Goal: Contribute content: Contribute content

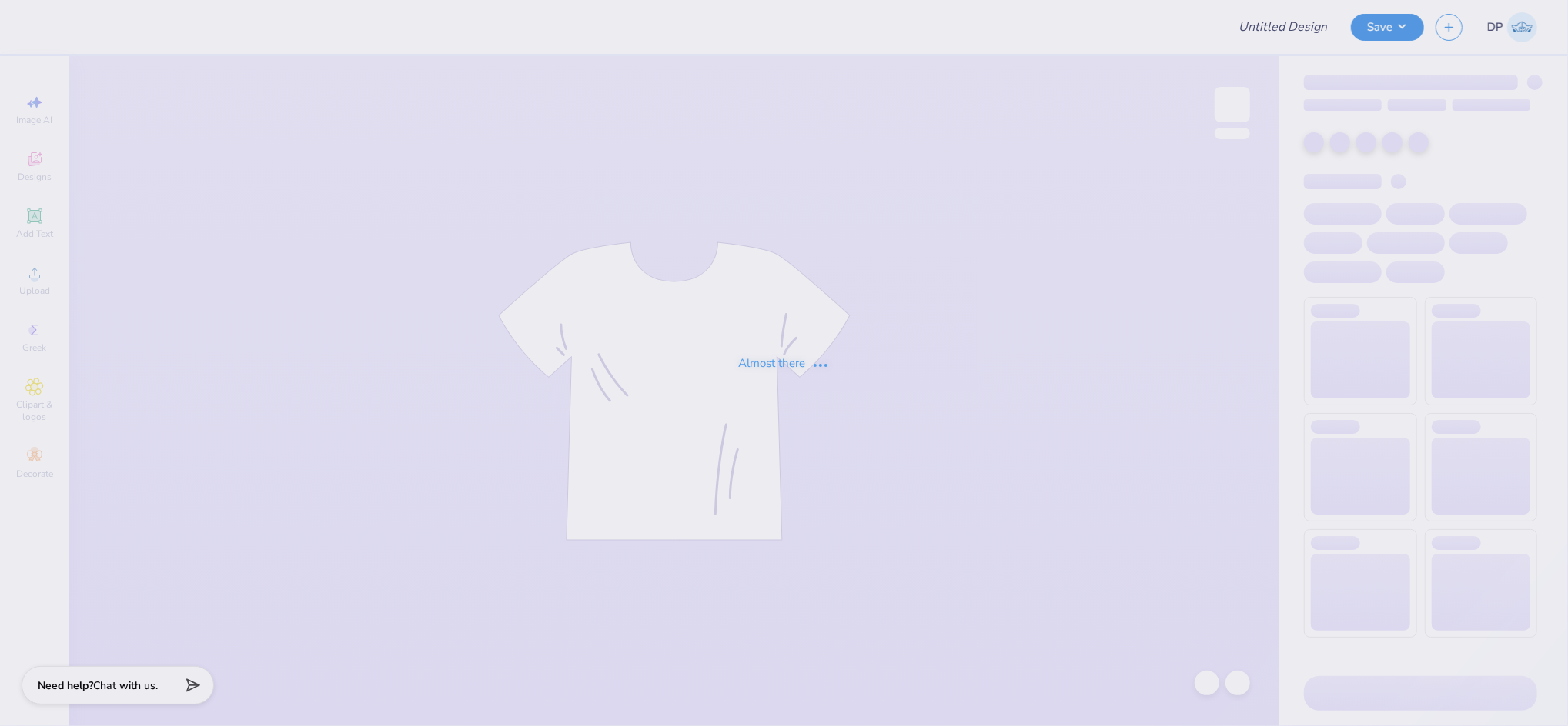
type input "dphie parents weekend shirt"
type input "12"
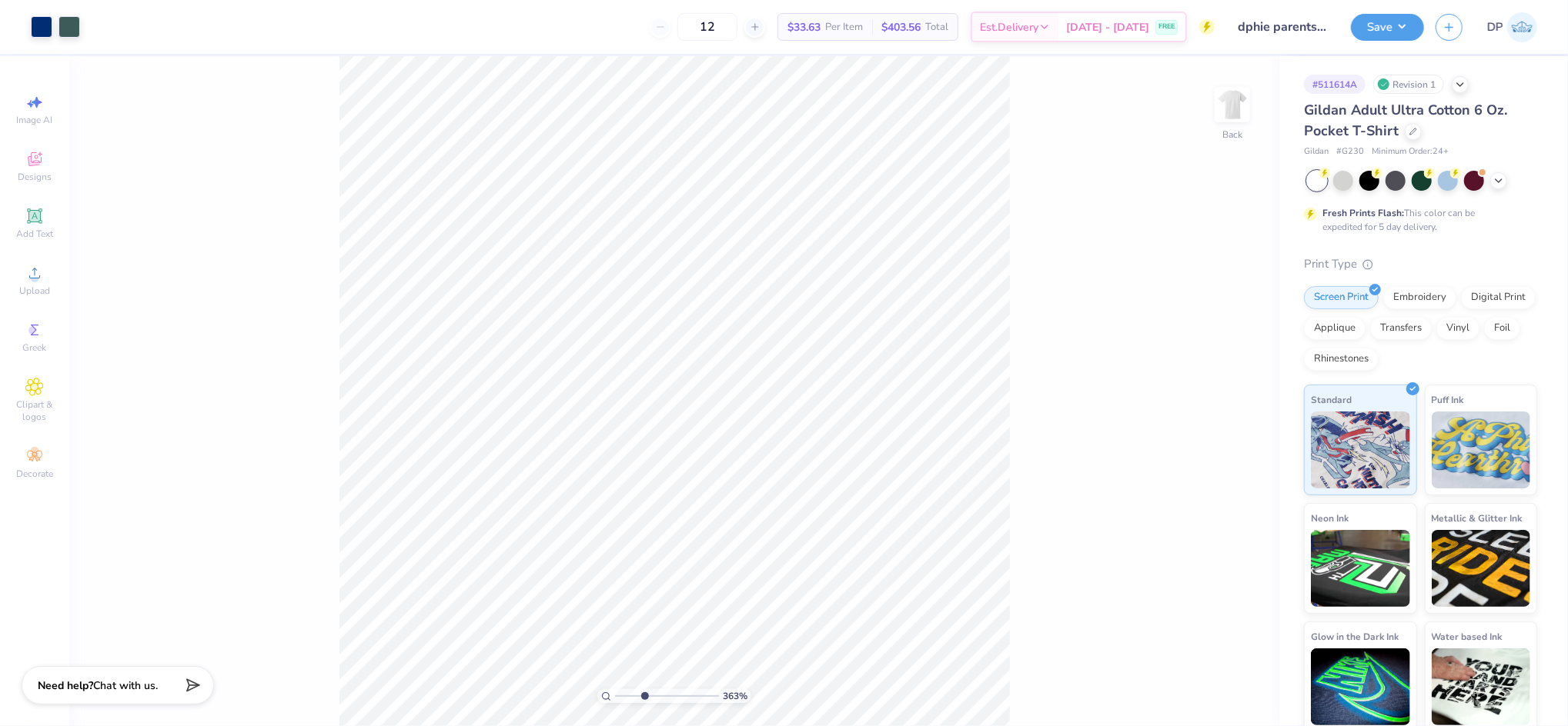
drag, startPoint x: 619, startPoint y: 693, endPoint x: 644, endPoint y: 687, distance: 25.7
click at [644, 689] on input "range" at bounding box center [667, 695] width 104 height 14
click at [67, 27] on div at bounding box center [69, 25] width 22 height 22
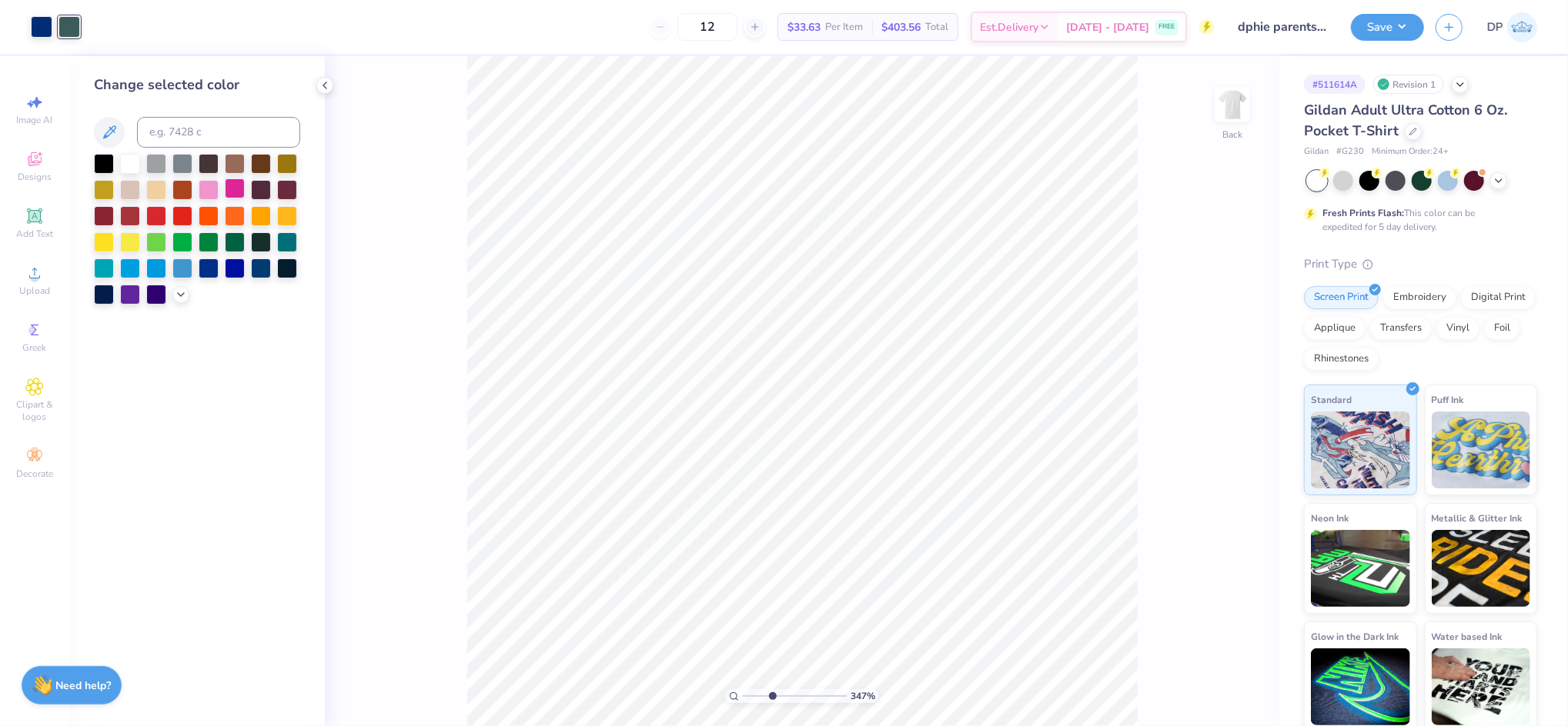
click at [232, 191] on div at bounding box center [234, 188] width 20 height 20
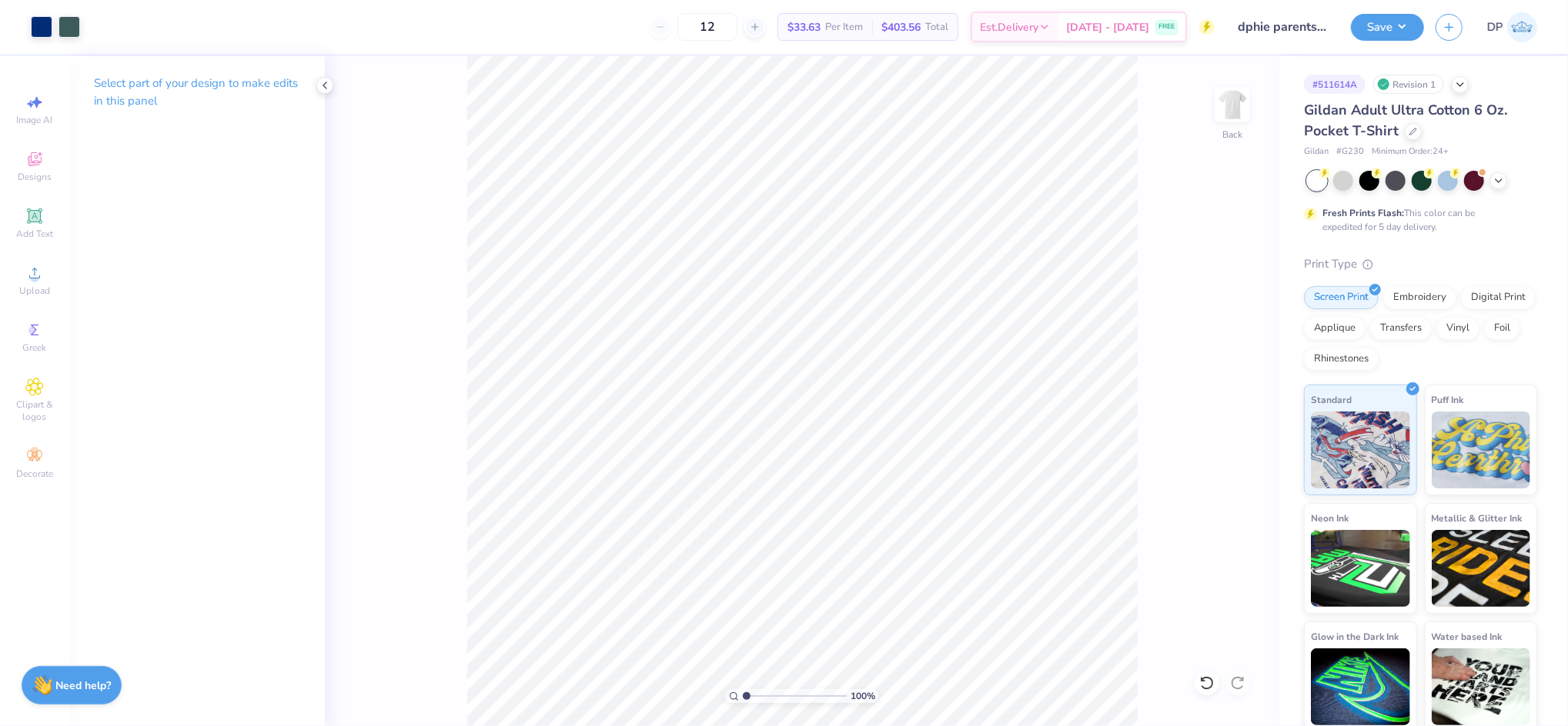
drag, startPoint x: 777, startPoint y: 696, endPoint x: 732, endPoint y: 694, distance: 45.0
type input "1"
click at [743, 694] on input "range" at bounding box center [794, 695] width 104 height 14
click at [1232, 100] on img at bounding box center [1232, 105] width 61 height 61
click at [1226, 98] on img at bounding box center [1232, 105] width 61 height 61
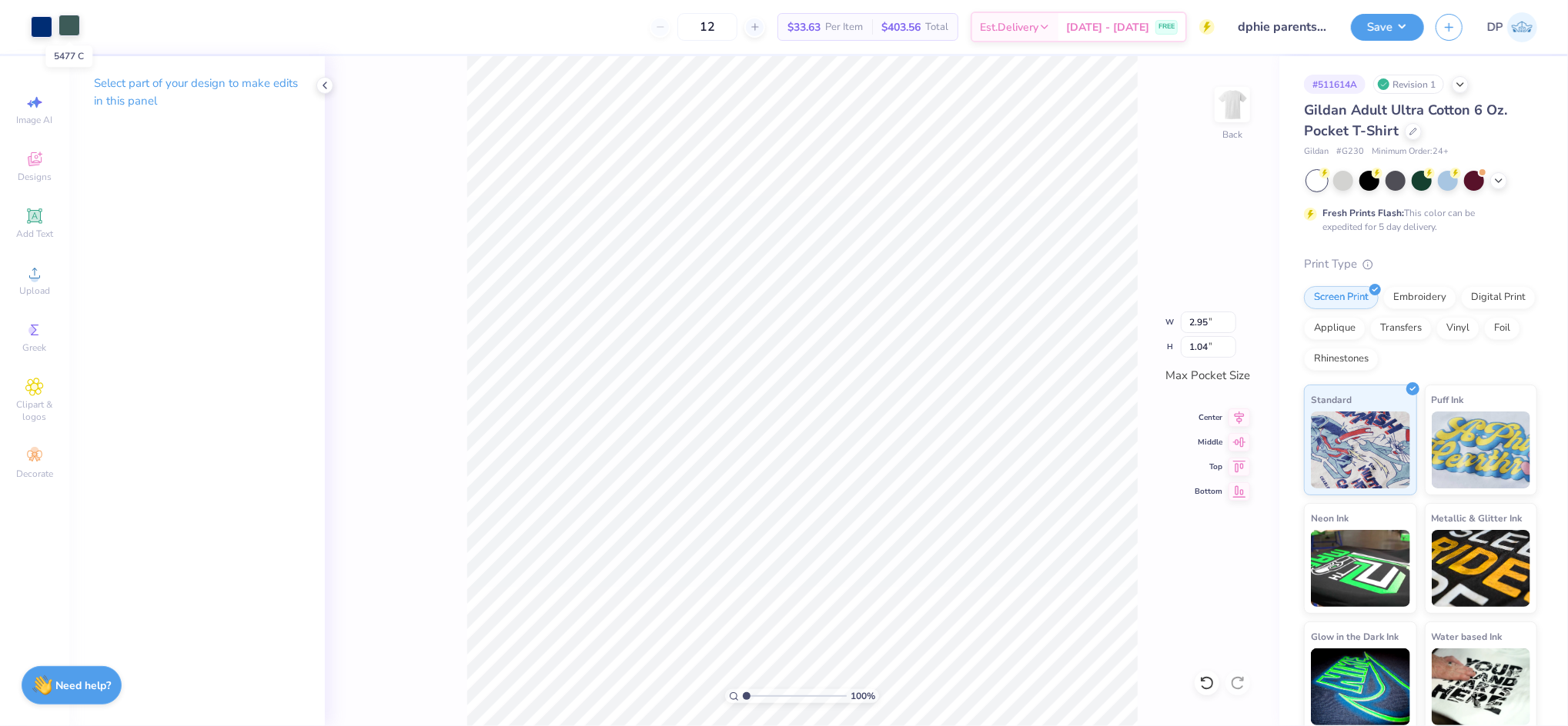
click at [75, 25] on div at bounding box center [69, 25] width 22 height 22
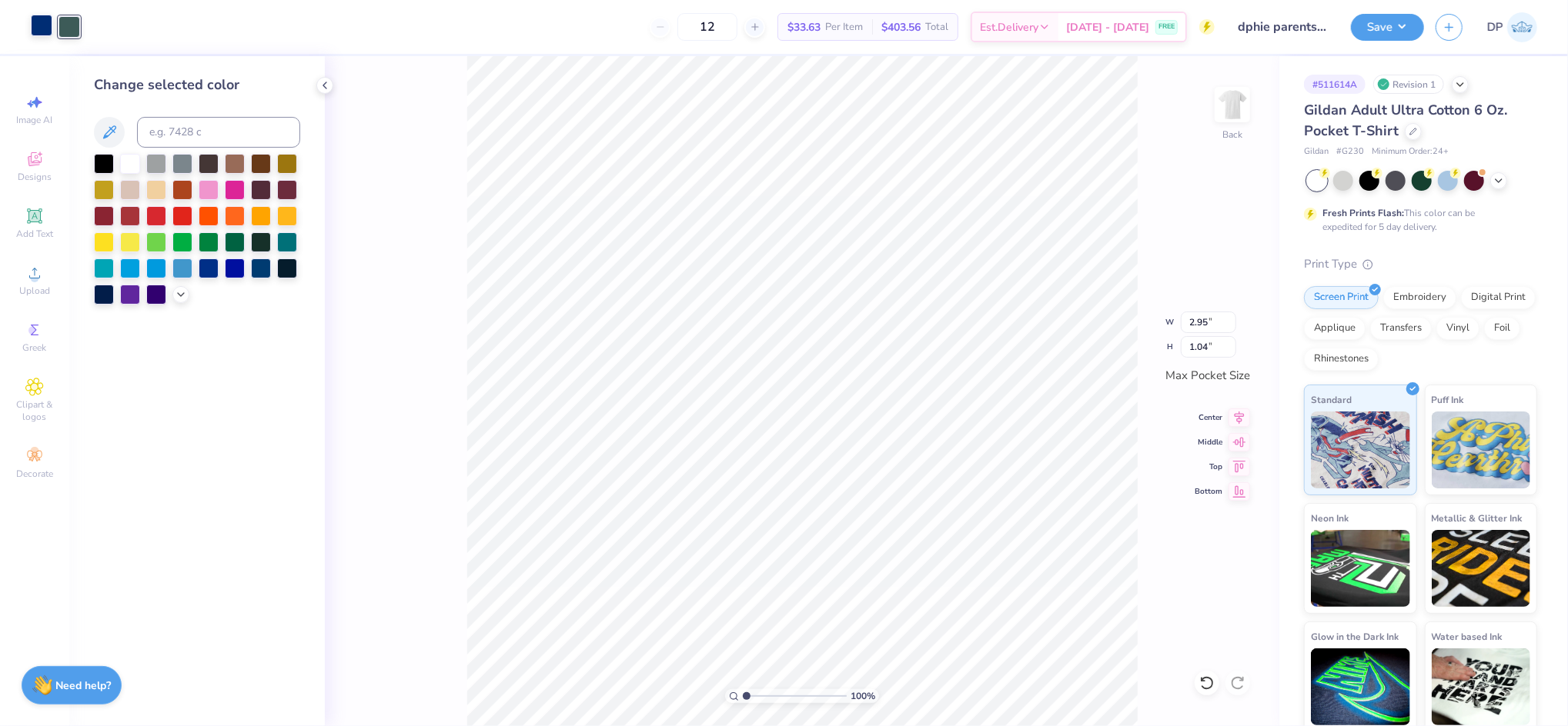
click at [47, 27] on div at bounding box center [41, 25] width 22 height 22
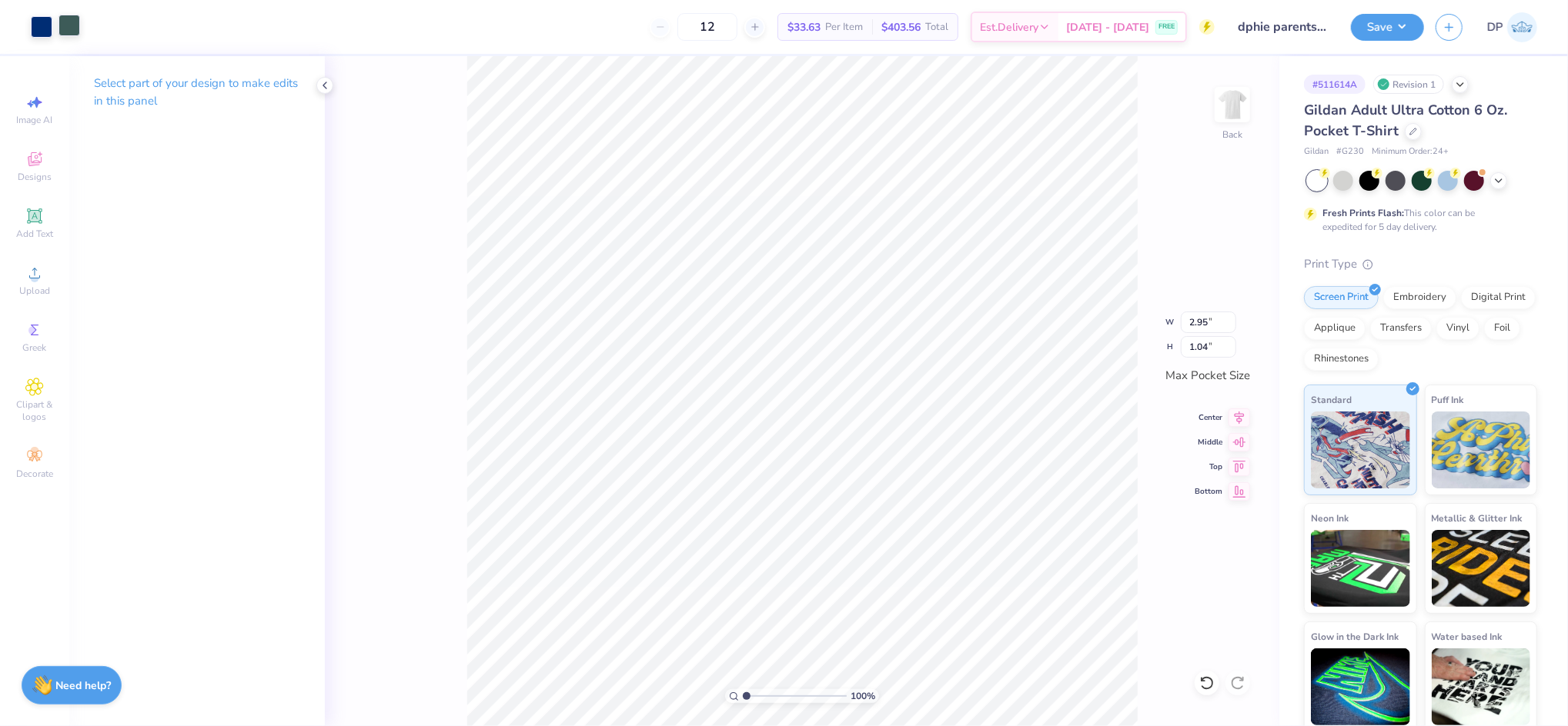
click at [70, 26] on div at bounding box center [69, 25] width 22 height 22
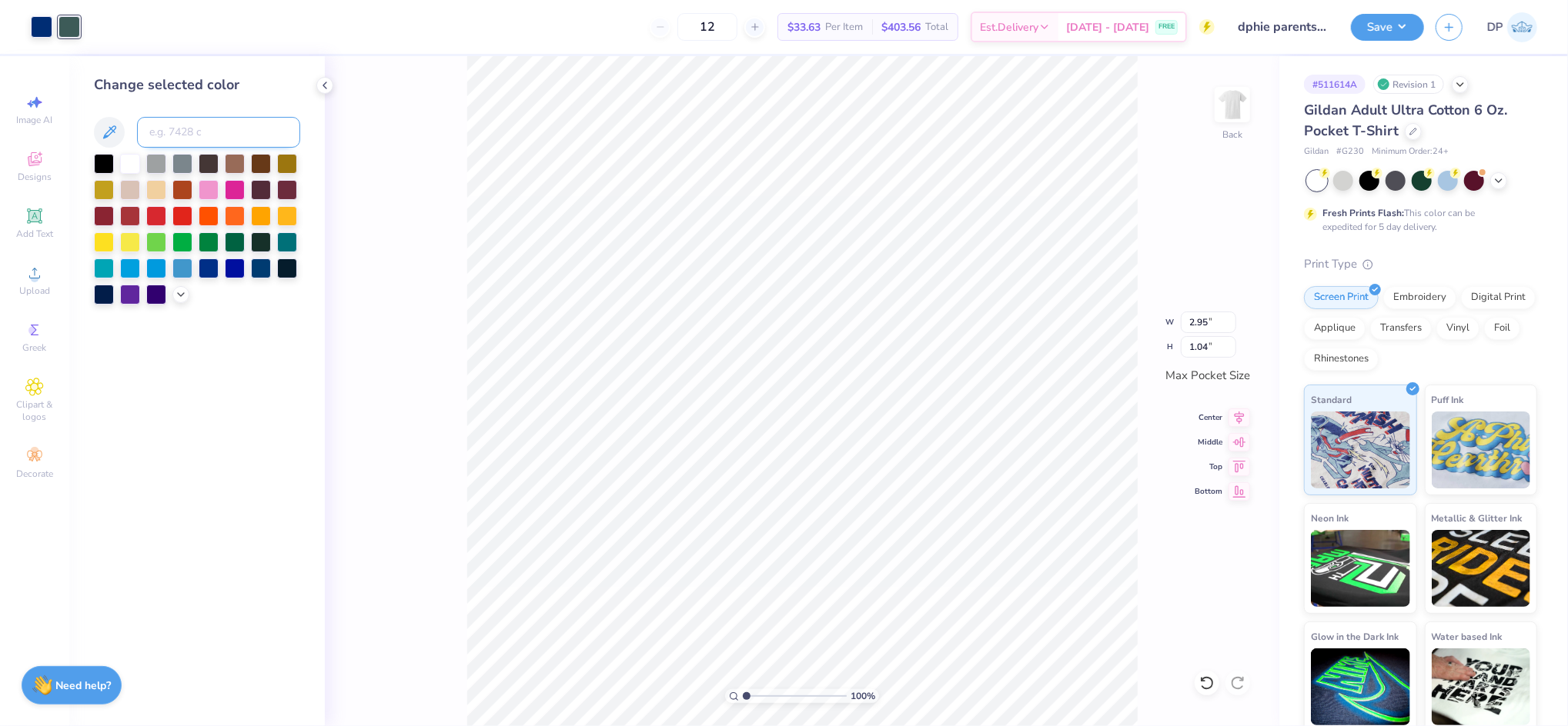
click at [201, 134] on input at bounding box center [218, 132] width 163 height 31
type input "288"
click at [65, 27] on div at bounding box center [69, 25] width 22 height 22
click at [167, 126] on input at bounding box center [218, 132] width 163 height 31
type input "288"
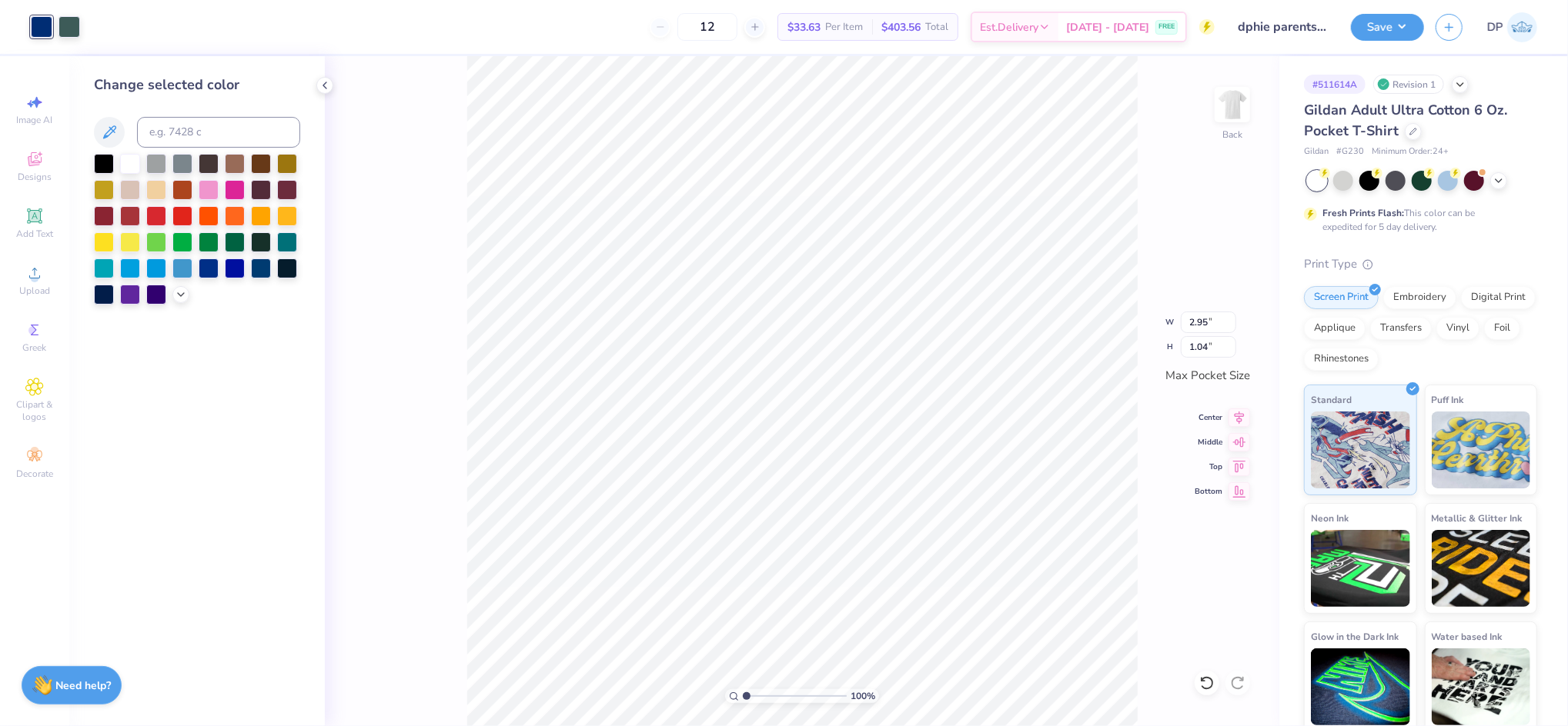
click at [354, 126] on div "100 % Back W 2.95 2.95 " H 1.04 1.04 " Max Pocket Size Center Middle Top Bottom" at bounding box center [801, 391] width 954 height 670
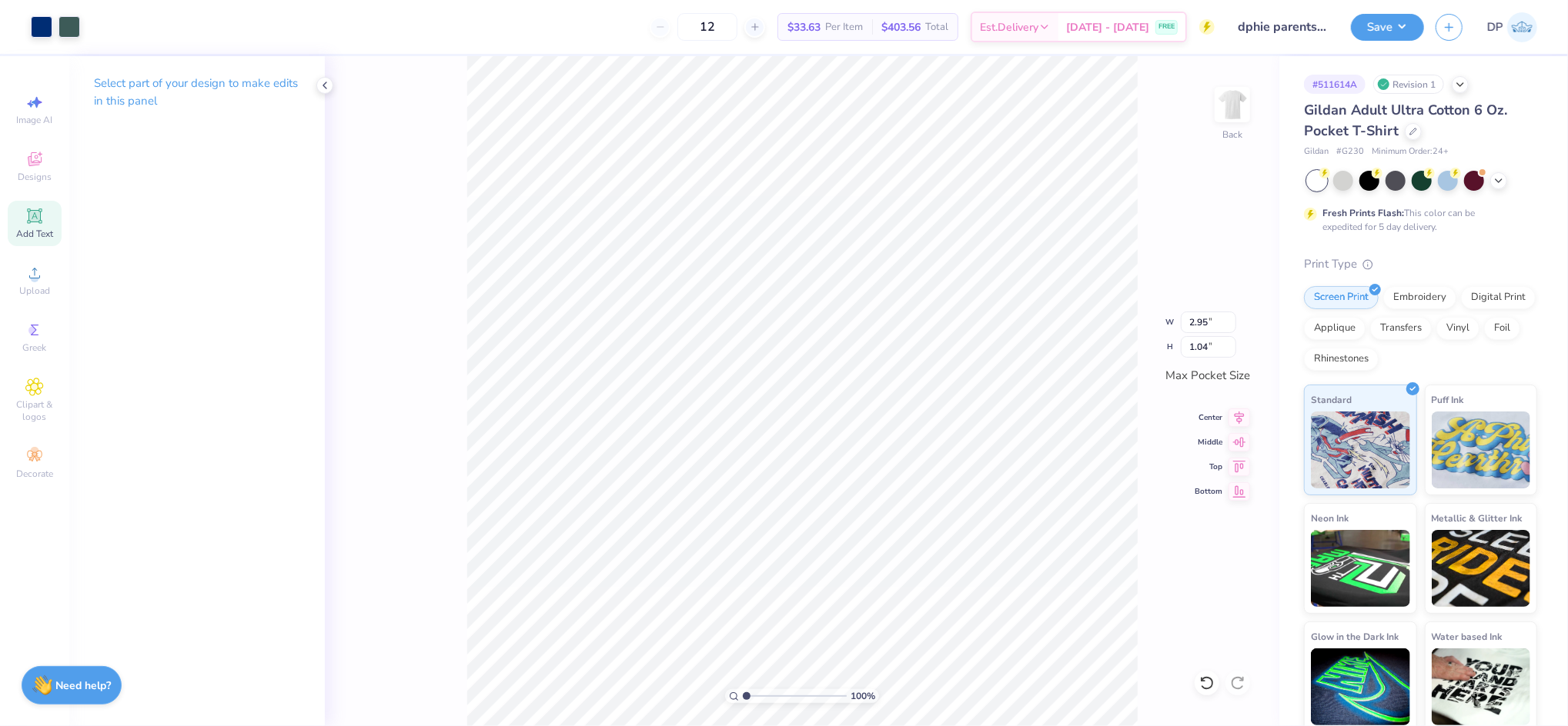
click at [37, 224] on icon at bounding box center [35, 216] width 19 height 19
type input "3.50"
type input "1.01"
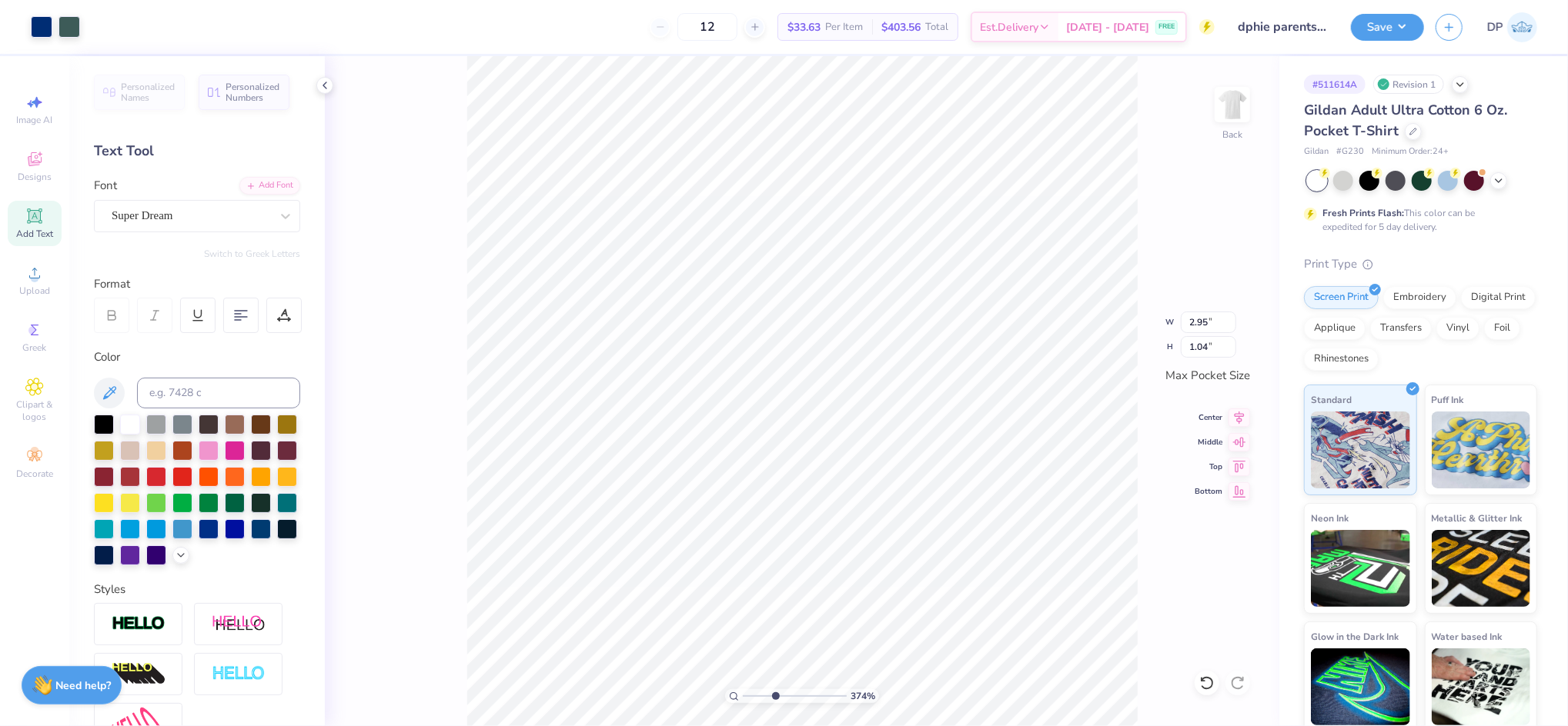
drag, startPoint x: 747, startPoint y: 697, endPoint x: 774, endPoint y: 698, distance: 27.0
click at [774, 698] on input "range" at bounding box center [794, 695] width 104 height 14
drag, startPoint x: 770, startPoint y: 695, endPoint x: 730, endPoint y: 698, distance: 40.1
click at [743, 698] on input "range" at bounding box center [794, 695] width 104 height 14
type input "1.59"
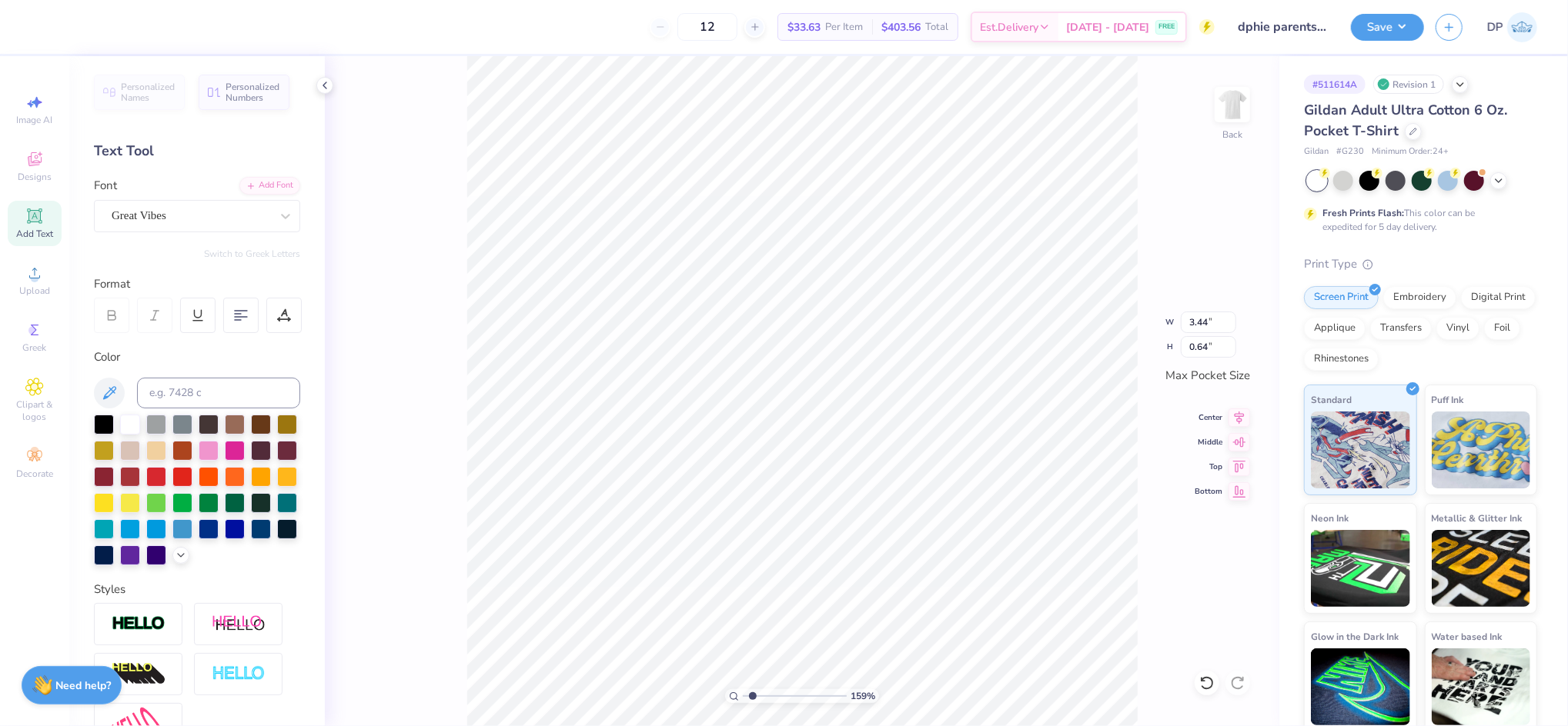
click at [753, 698] on input "range" at bounding box center [794, 695] width 104 height 14
click at [31, 287] on span "Upload" at bounding box center [35, 291] width 31 height 12
type input "3.24"
type input "1.13"
type input "2.97"
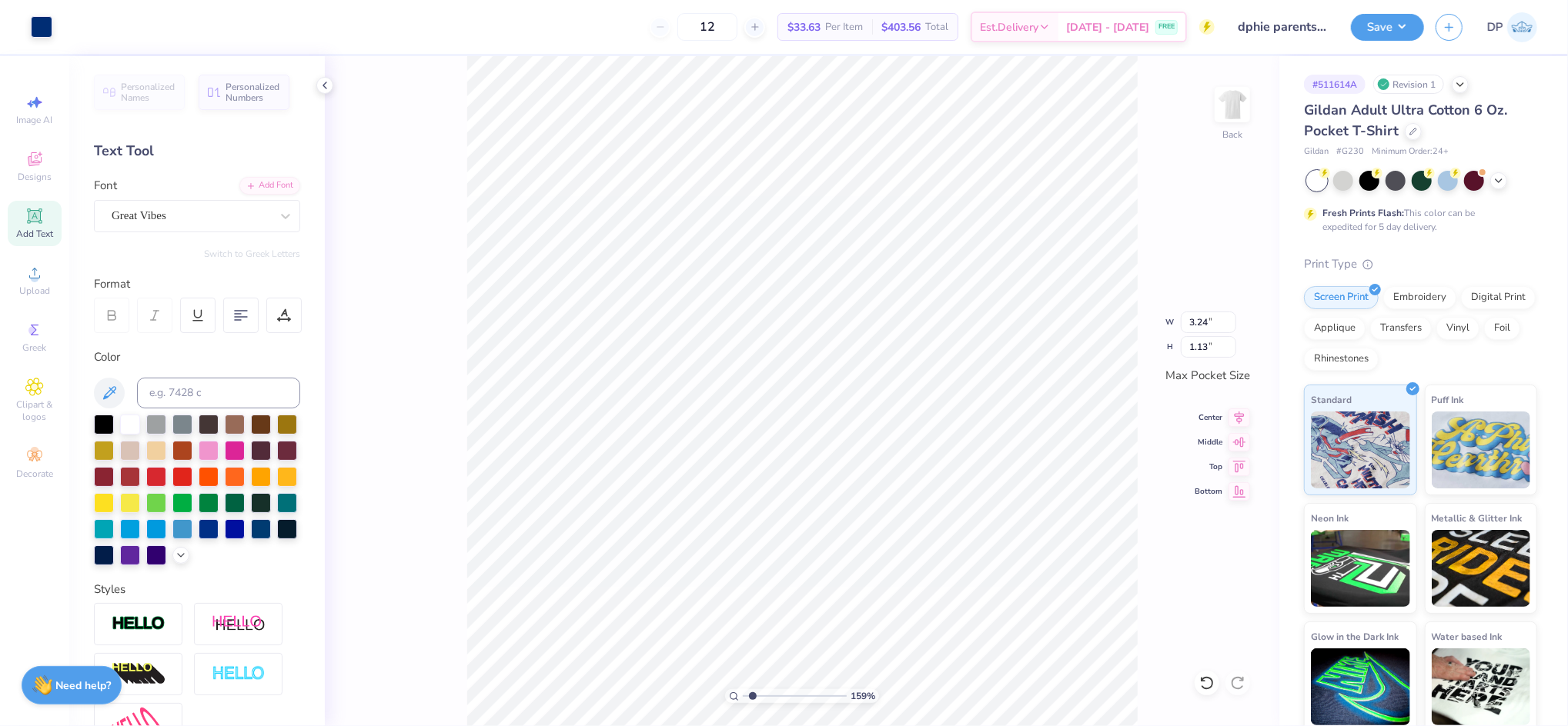
type input "1.03"
drag, startPoint x: 754, startPoint y: 695, endPoint x: 762, endPoint y: 695, distance: 8.0
type input "2.55"
click at [762, 695] on input "range" at bounding box center [794, 695] width 104 height 14
type input "3.28"
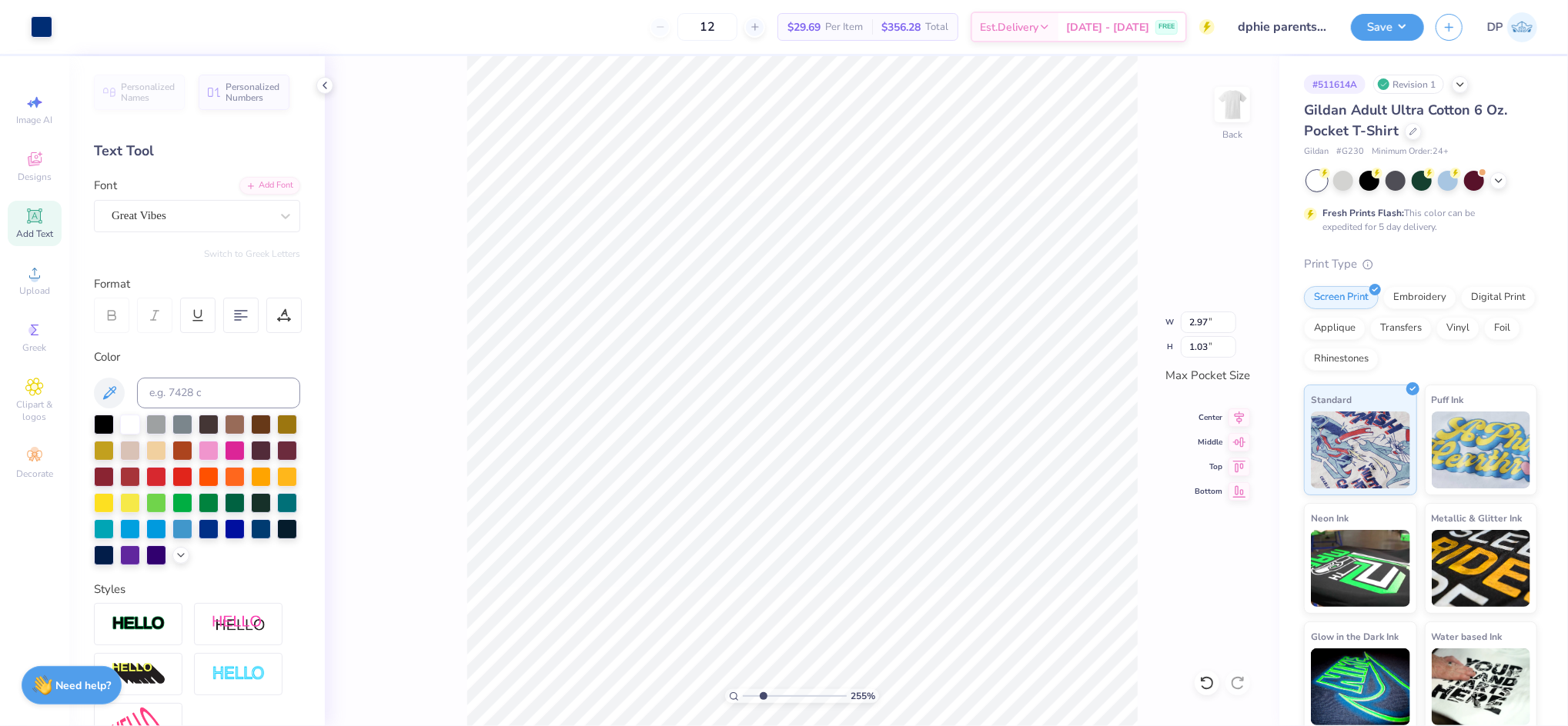
type input "1.14"
type textarea "parents weekend"
type input "2.15"
click at [758, 697] on input "range" at bounding box center [794, 695] width 104 height 14
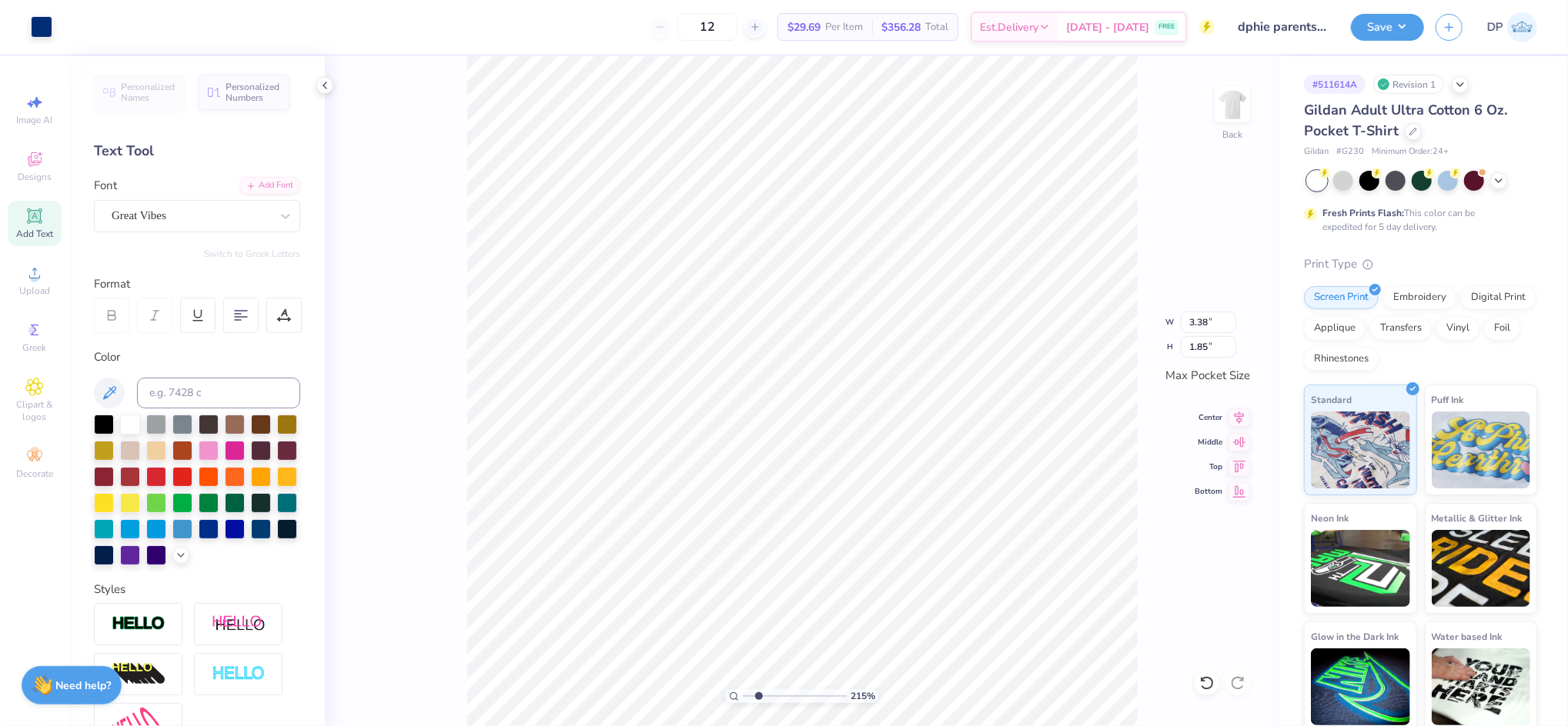
type input "3.38"
type input "1.85"
type input "3.31"
type input "0.61"
type input "3.27"
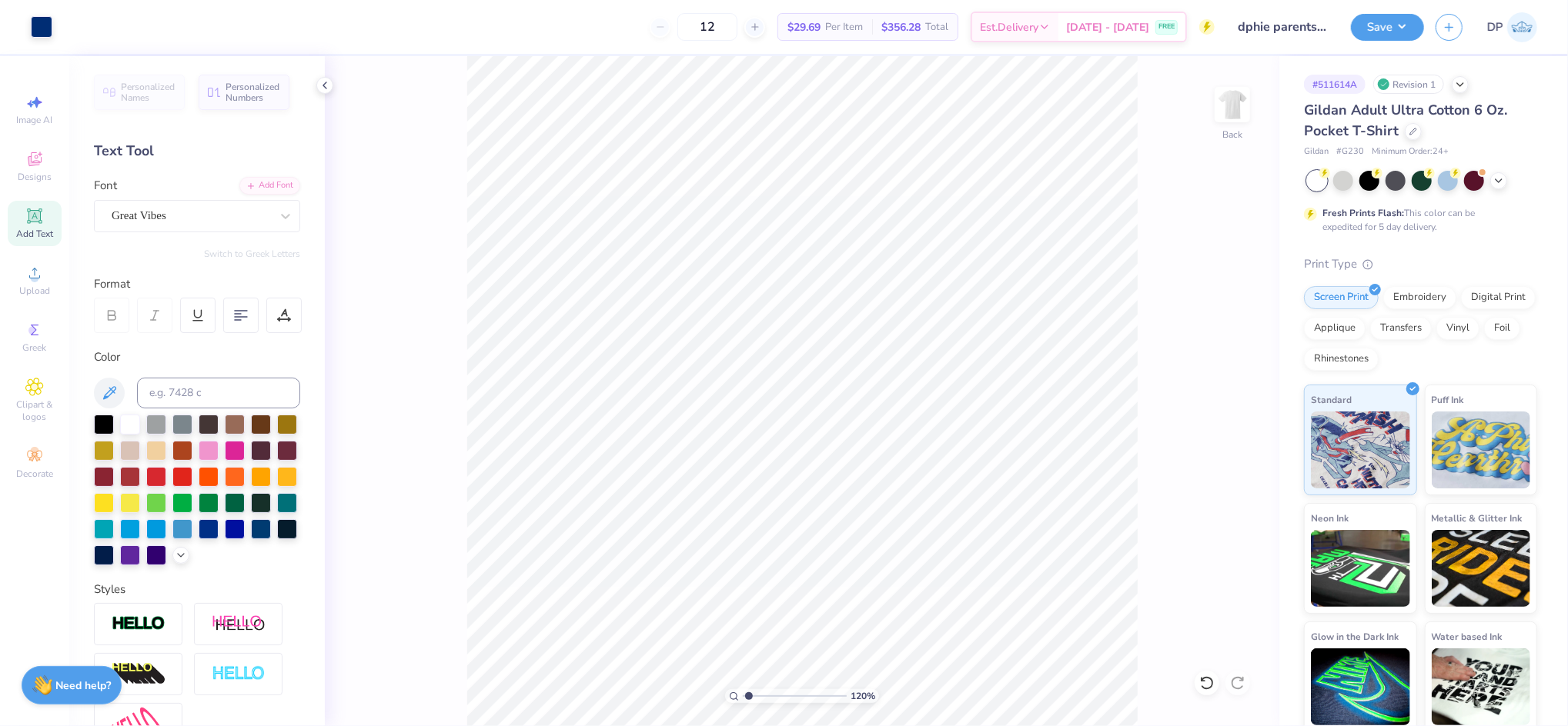
drag, startPoint x: 758, startPoint y: 694, endPoint x: 748, endPoint y: 696, distance: 10.2
type input "1.2"
click at [748, 696] on input "range" at bounding box center [794, 695] width 104 height 14
click at [1240, 109] on img at bounding box center [1232, 105] width 61 height 61
click at [27, 274] on icon at bounding box center [35, 273] width 19 height 19
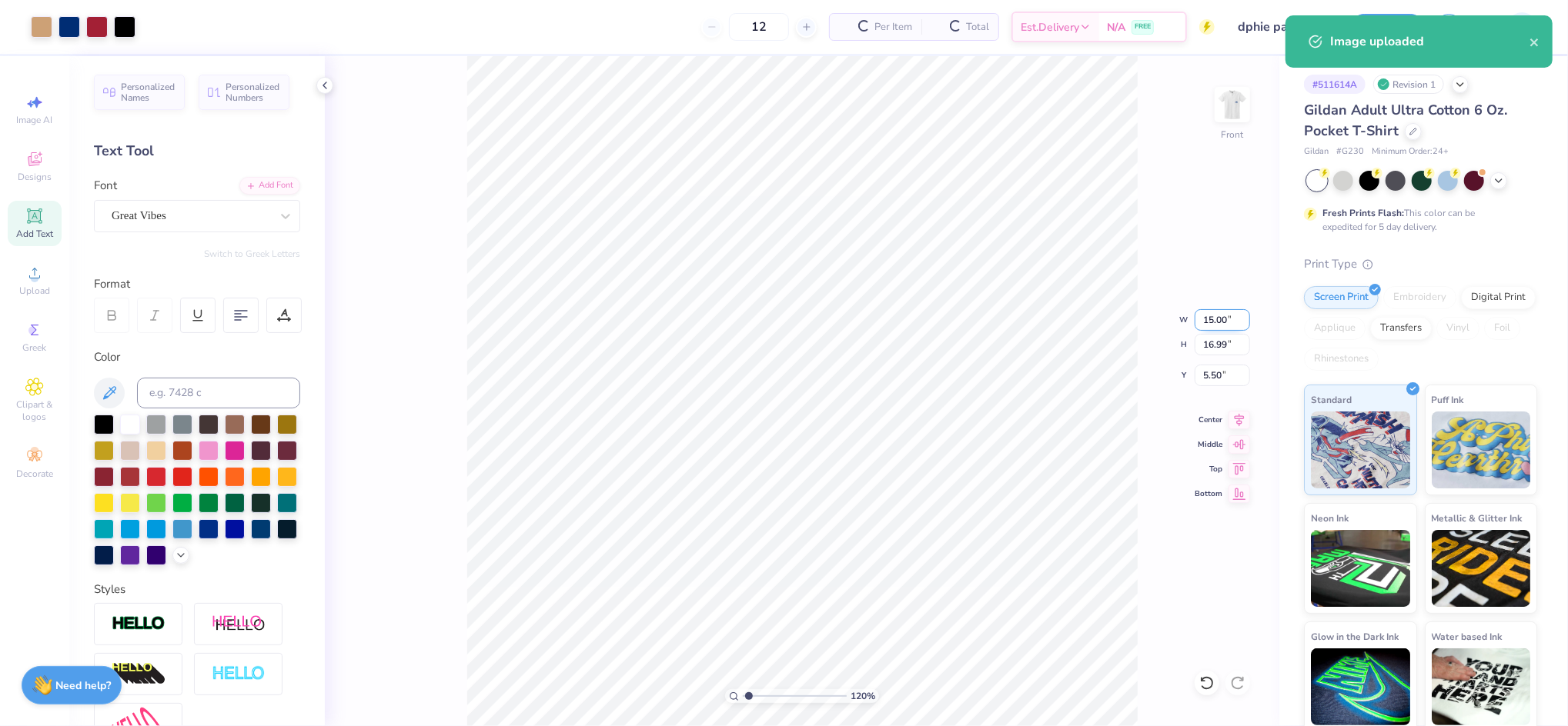
click at [1221, 309] on input "15.00" at bounding box center [1222, 320] width 56 height 22
type input "11.00"
type input "12.46"
click at [1210, 342] on input "12.46" at bounding box center [1222, 344] width 56 height 22
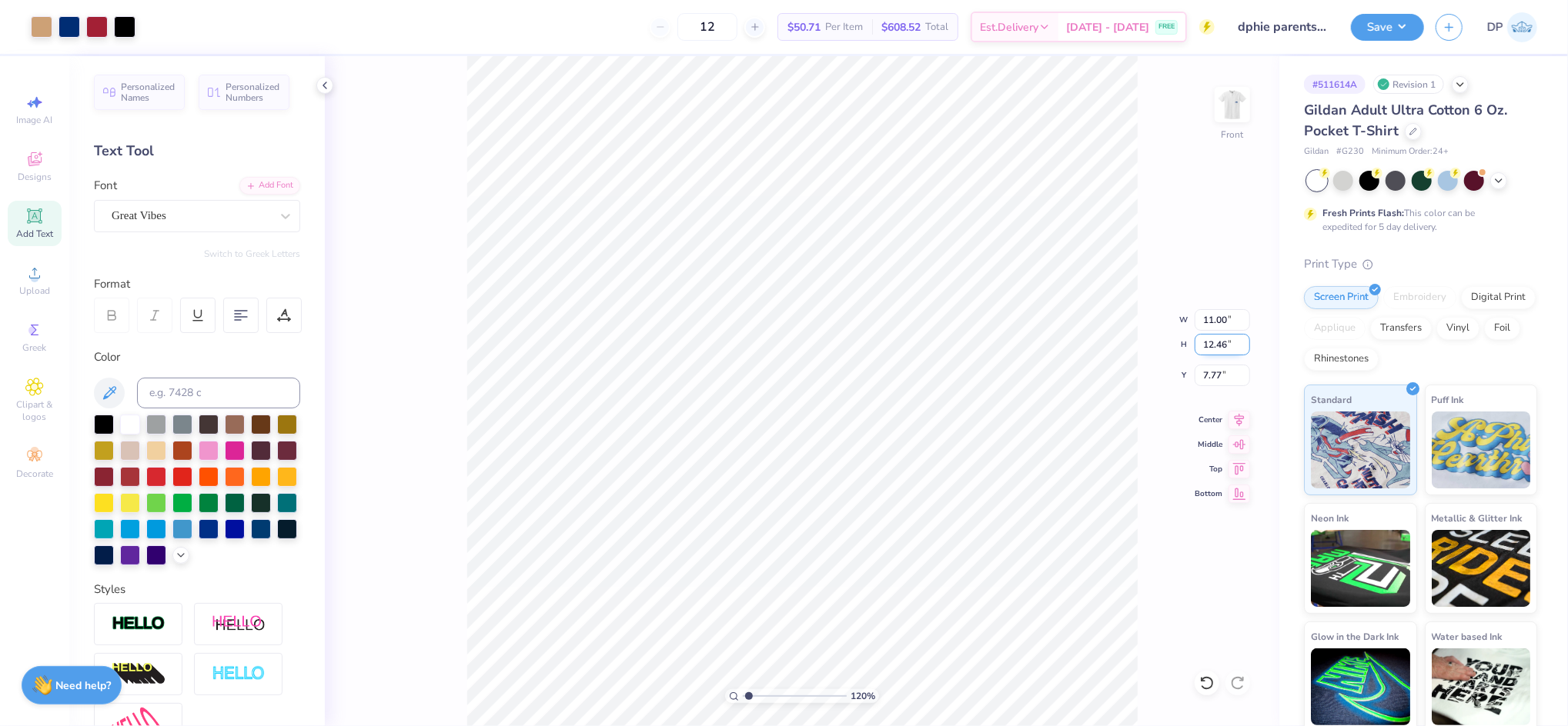
click at [1210, 342] on input "12.46" at bounding box center [1222, 344] width 56 height 22
click at [1214, 375] on input "7.77" at bounding box center [1222, 375] width 56 height 22
type input "3.00"
drag, startPoint x: 750, startPoint y: 698, endPoint x: 732, endPoint y: 702, distance: 18.4
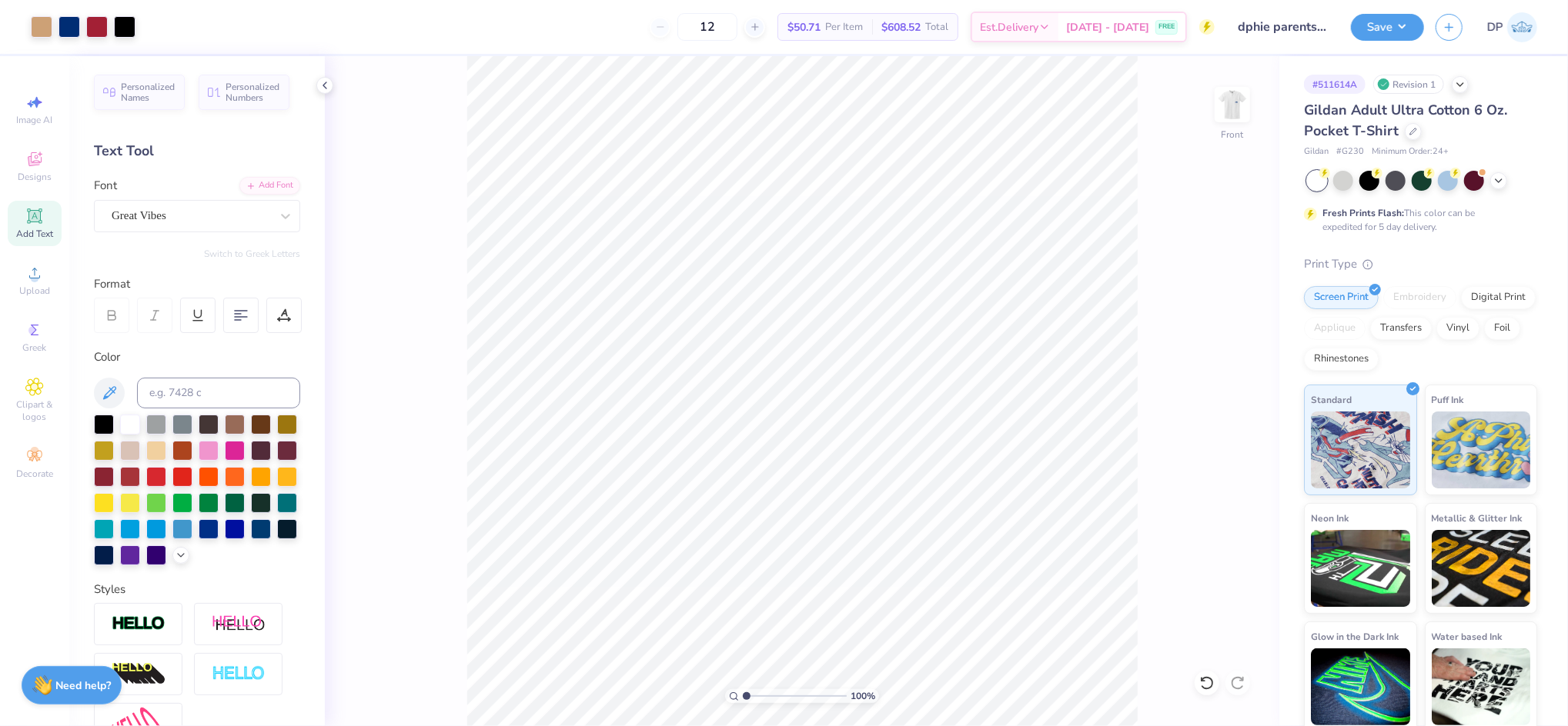
click at [743, 702] on input "range" at bounding box center [794, 695] width 104 height 14
type input "1.51"
click at [752, 697] on input "range" at bounding box center [794, 695] width 104 height 14
drag, startPoint x: 1245, startPoint y: 109, endPoint x: 1203, endPoint y: 114, distance: 42.3
click at [1245, 108] on img at bounding box center [1232, 105] width 31 height 31
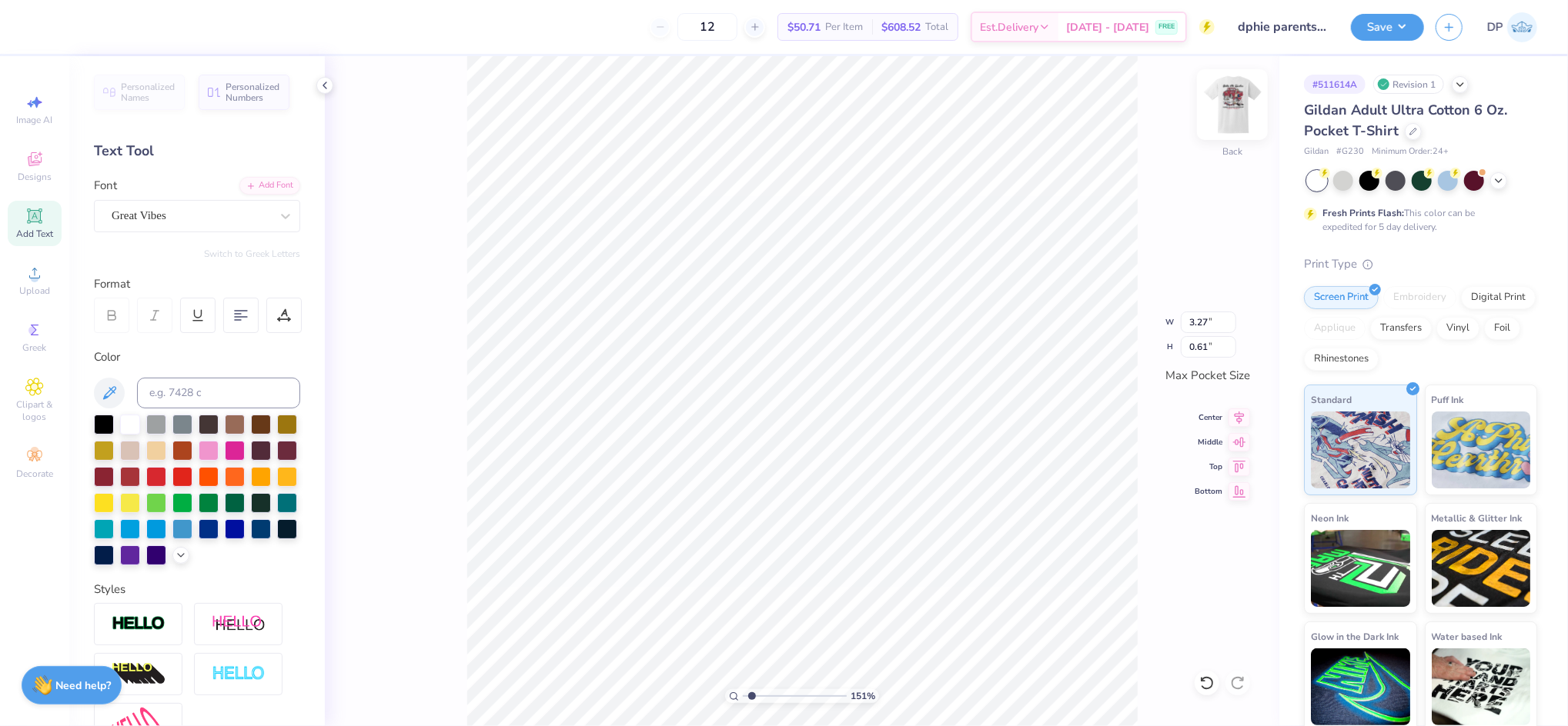
click at [1225, 113] on img at bounding box center [1232, 105] width 61 height 61
type input "17.92"
type input "7.96"
type input "1.47"
type input "17.15"
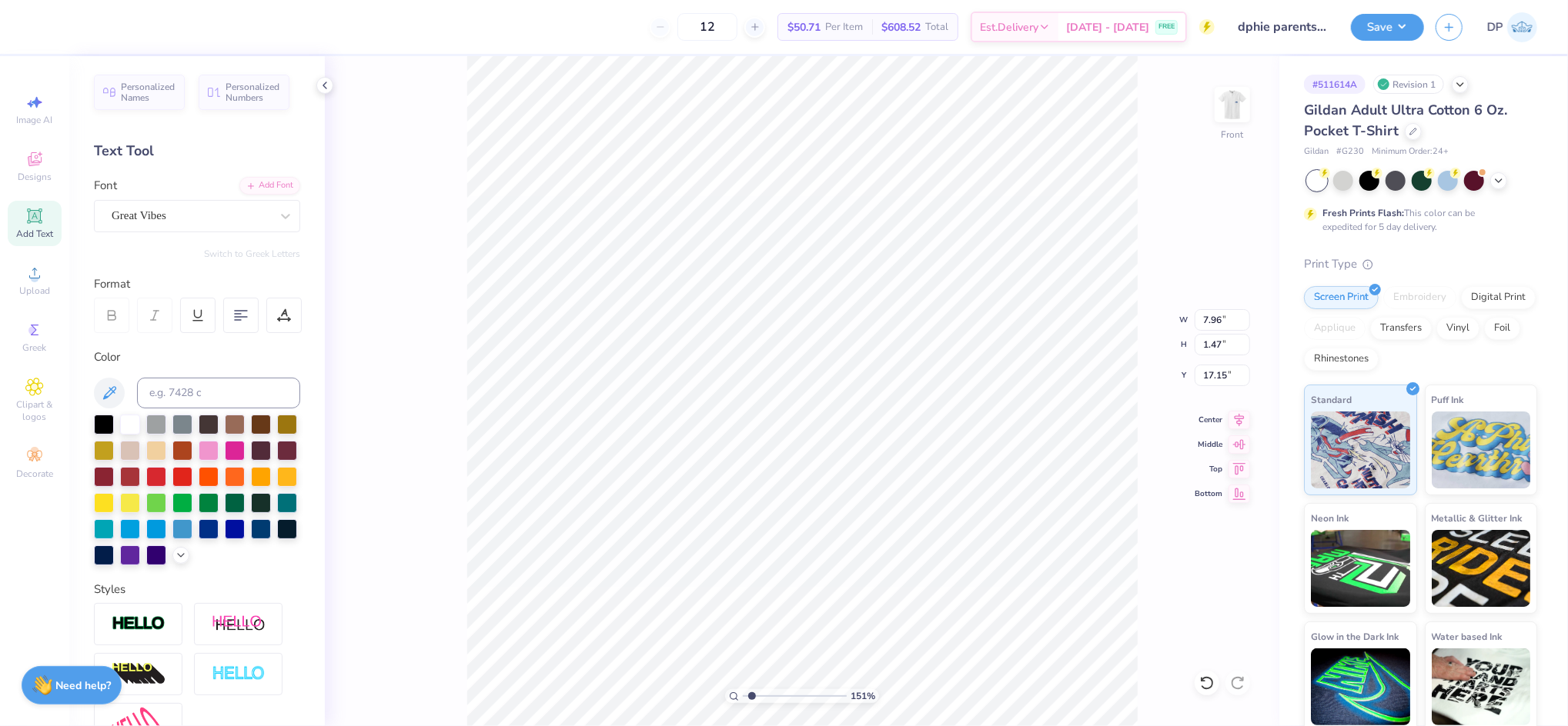
scroll to position [17, 5]
paste textarea "Delta Phi Epsilon"
type textarea "Delta Phi Epsilon"
type input "2.76"
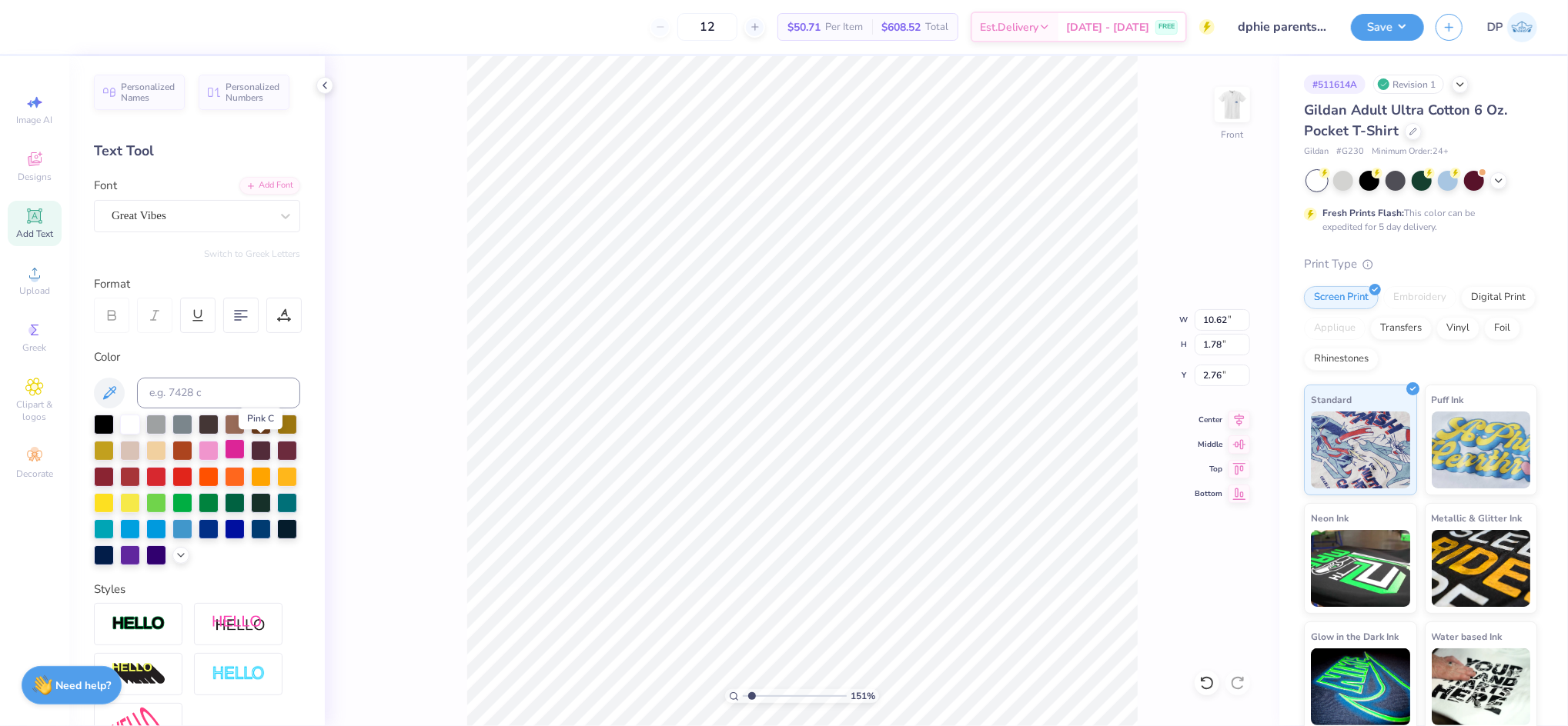
click at [245, 448] on div at bounding box center [234, 449] width 20 height 20
type input "2.81"
click at [38, 225] on div "Add Text" at bounding box center [35, 223] width 54 height 45
type input "17.46"
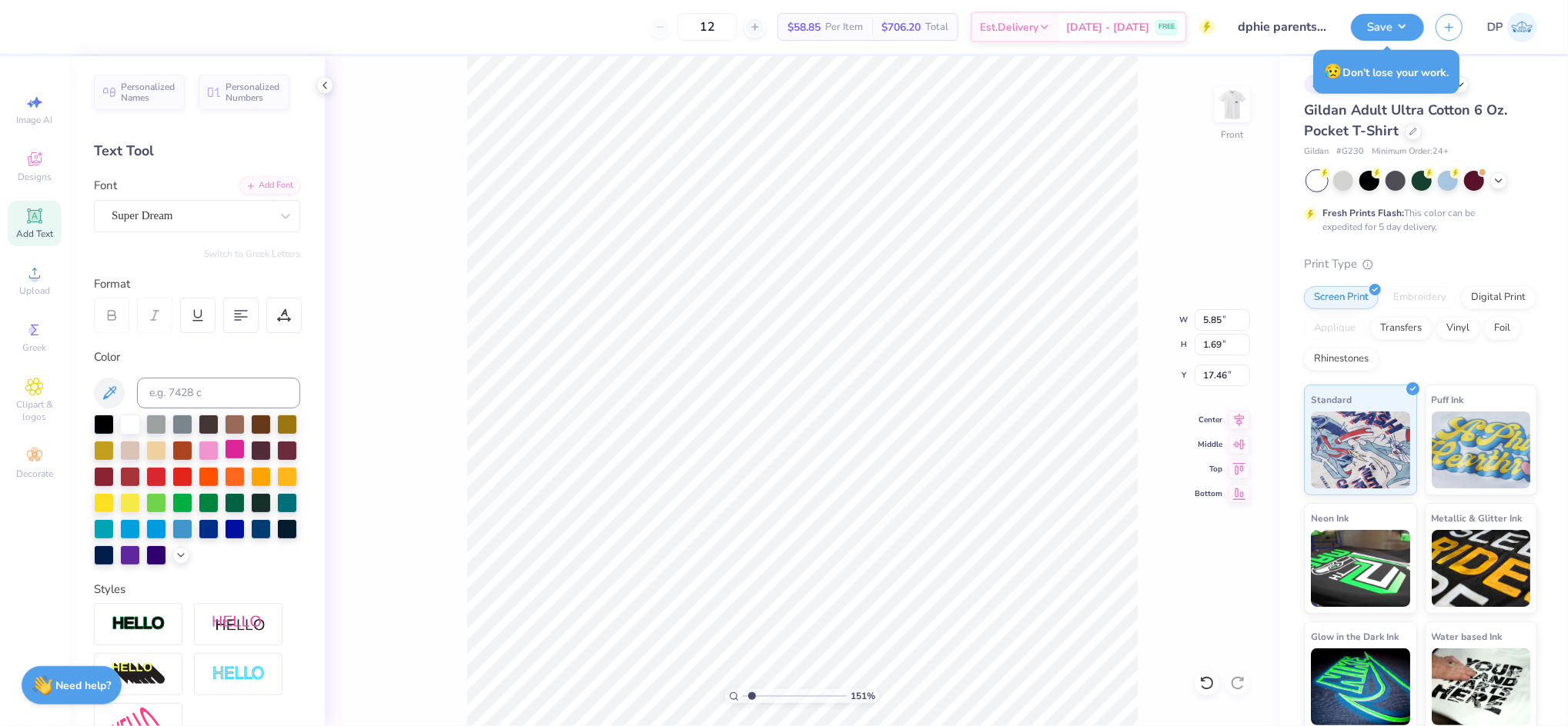
click at [245, 448] on div at bounding box center [234, 449] width 20 height 20
type input "2.36"
type input "0.68"
type textarea "[US_STATE][GEOGRAPHIC_DATA]"
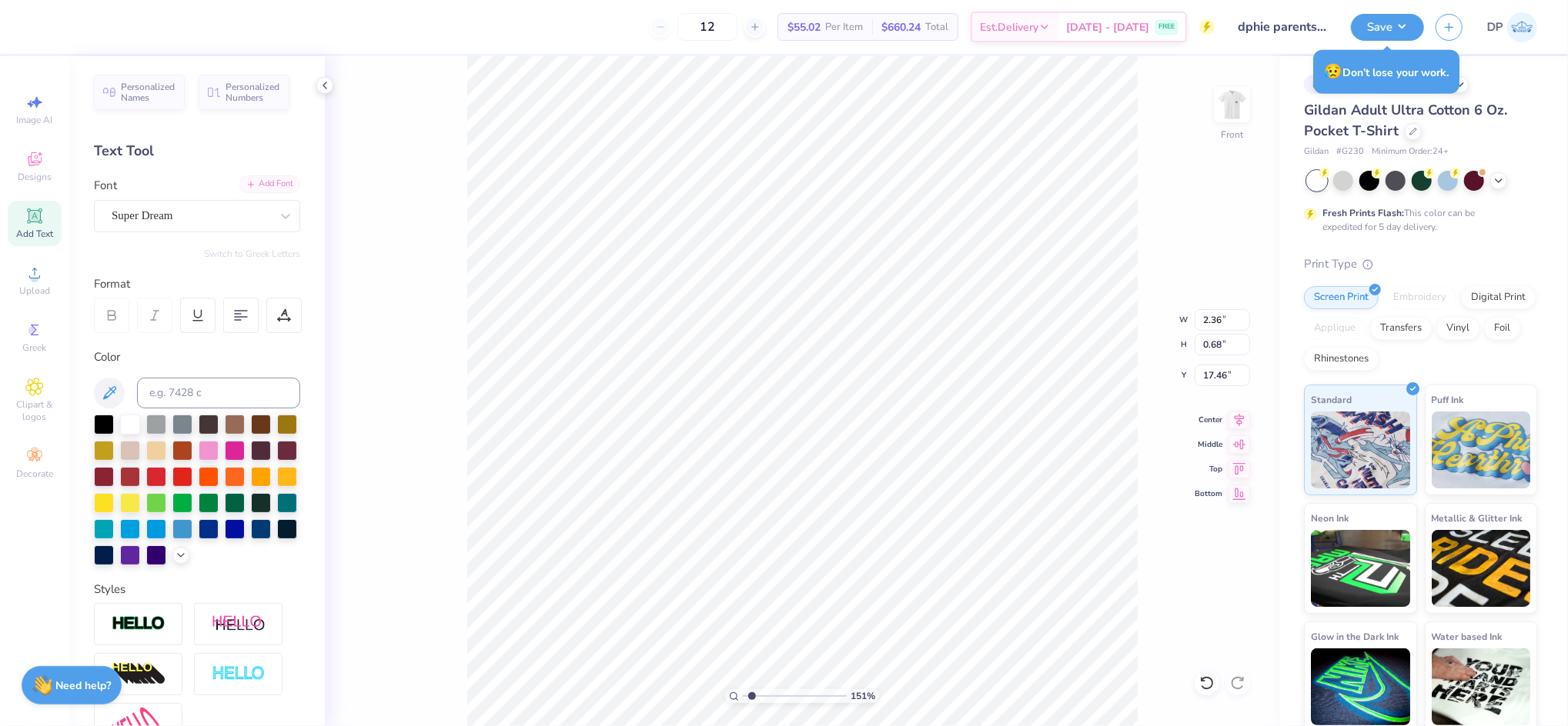
click at [269, 182] on div "Add Font" at bounding box center [269, 184] width 60 height 18
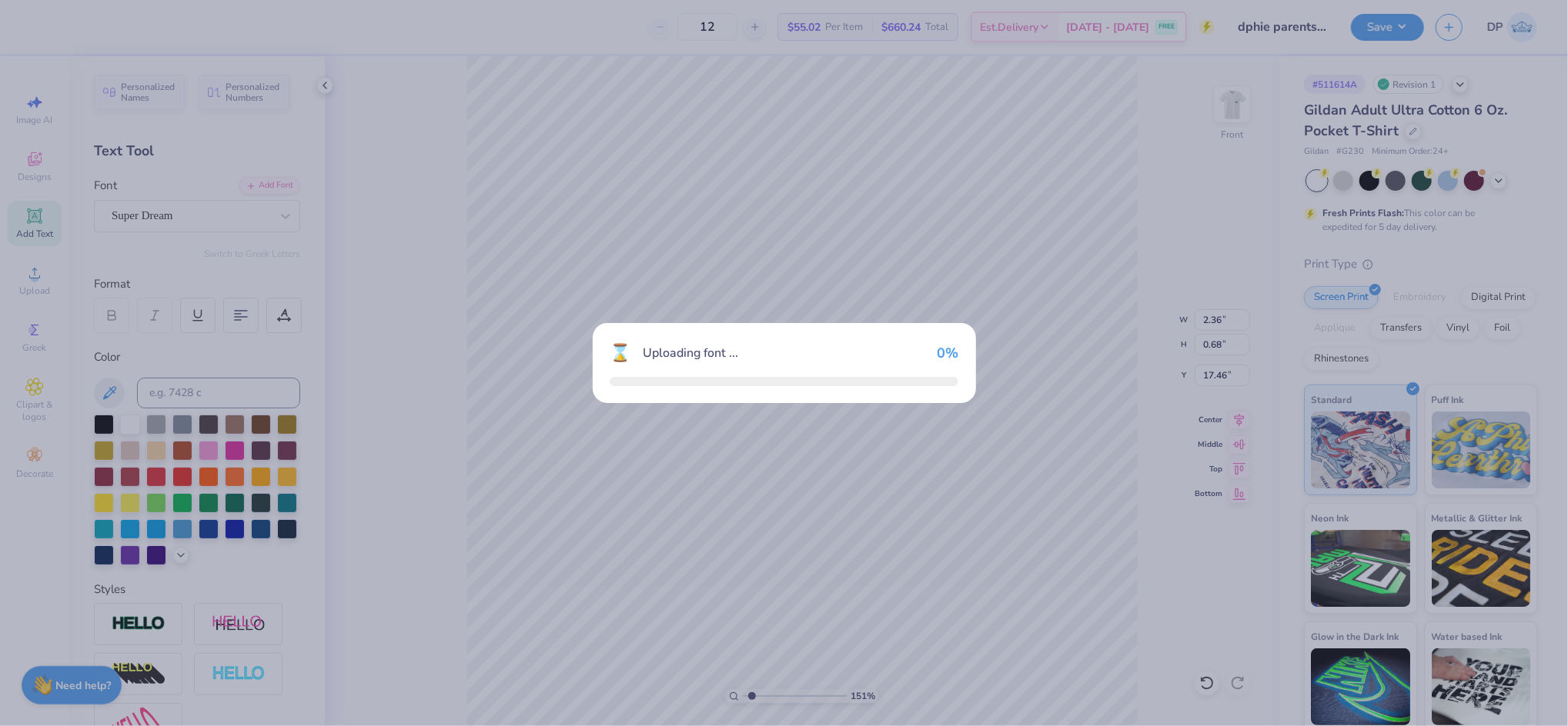
type input "14.13"
type input "0.71"
type input "17.45"
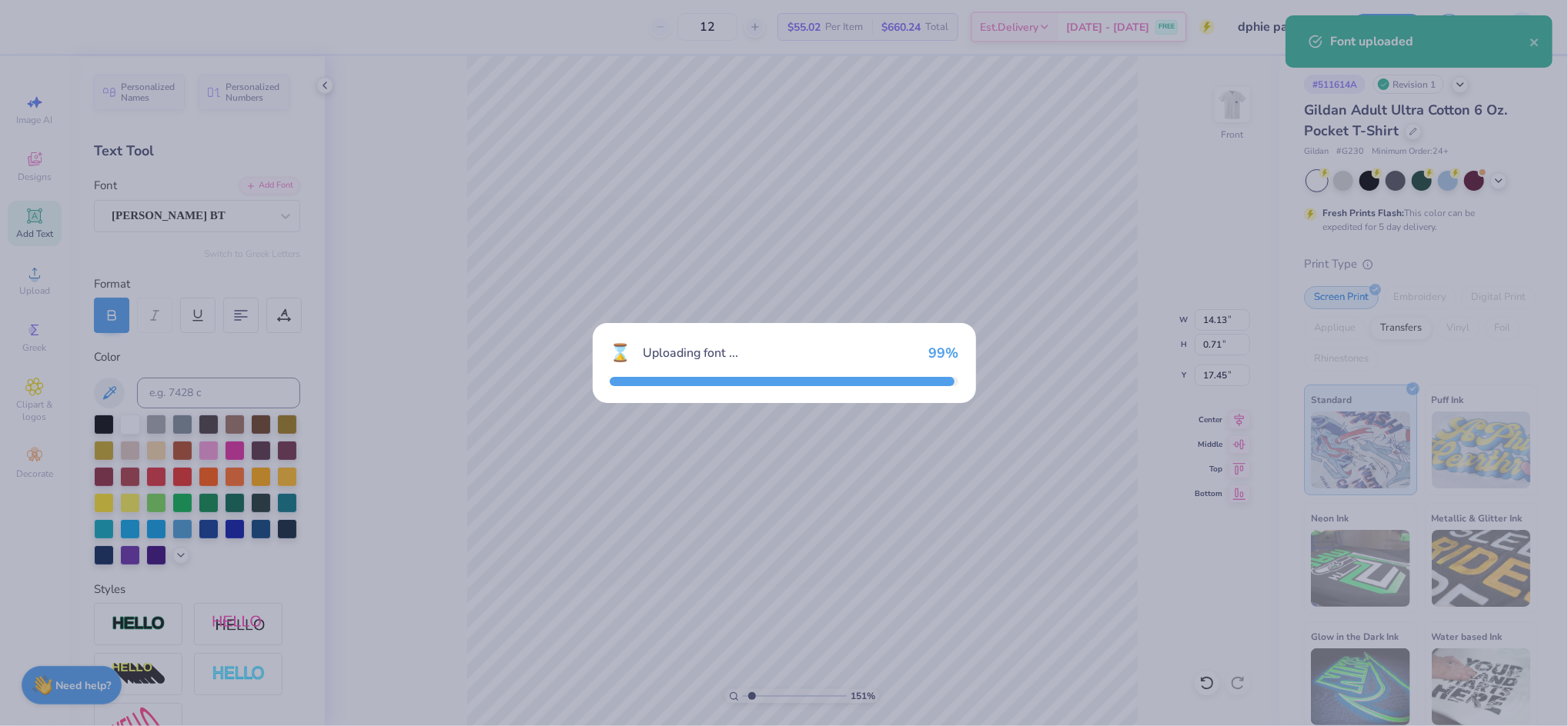
type input "15.87"
type input "0.70"
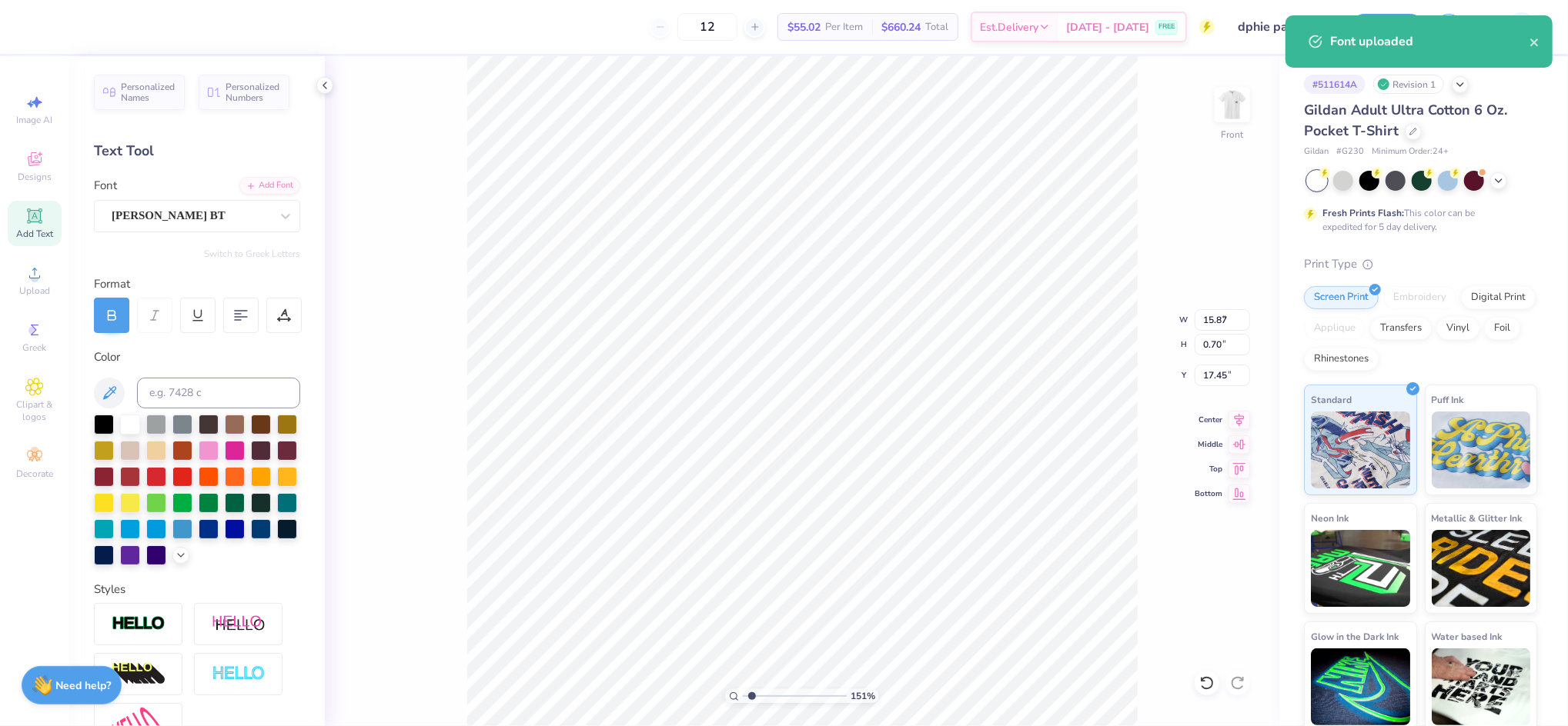
type input "9.41"
type input "0.42"
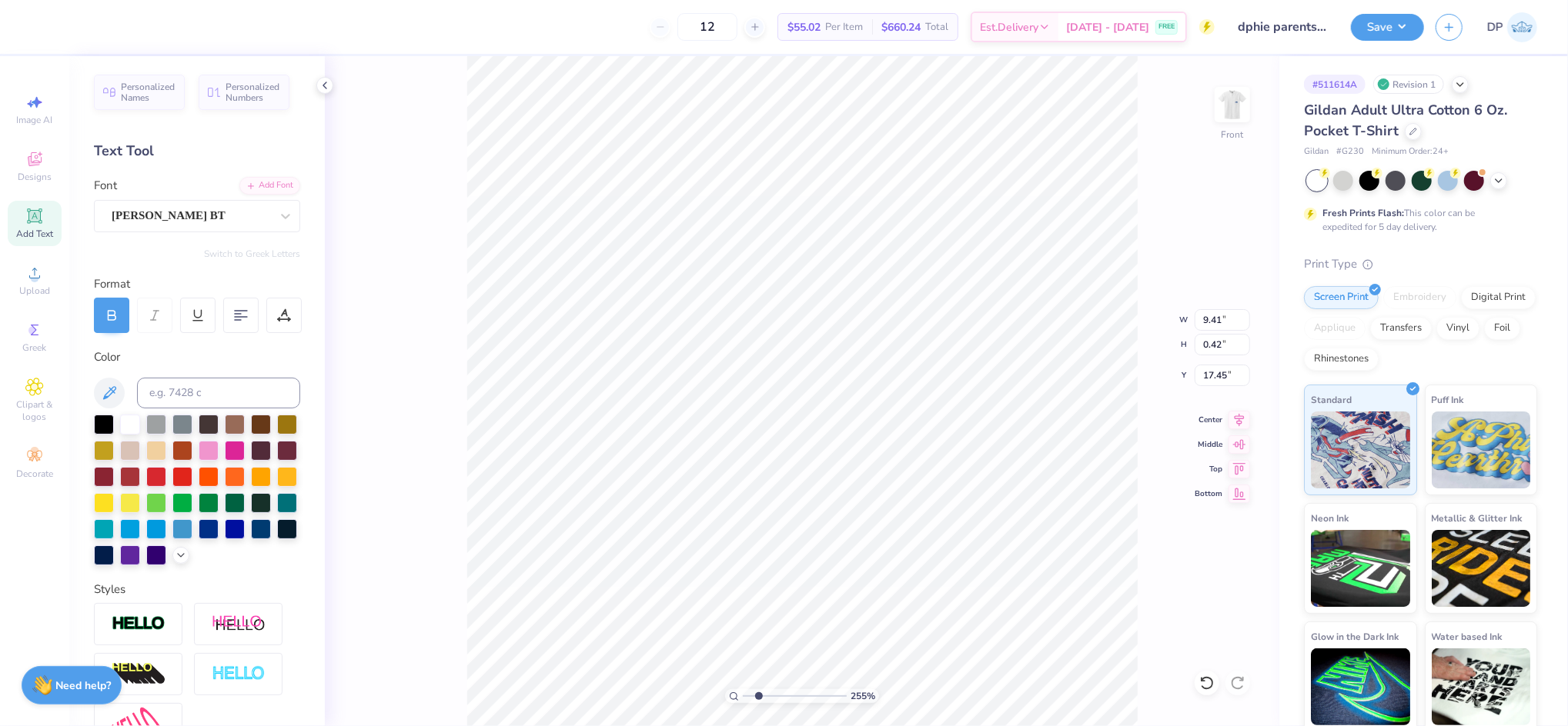
type input "1.91"
click at [755, 699] on input "range" at bounding box center [794, 695] width 104 height 14
type input "14.52"
type input "10.31"
type input "0.46"
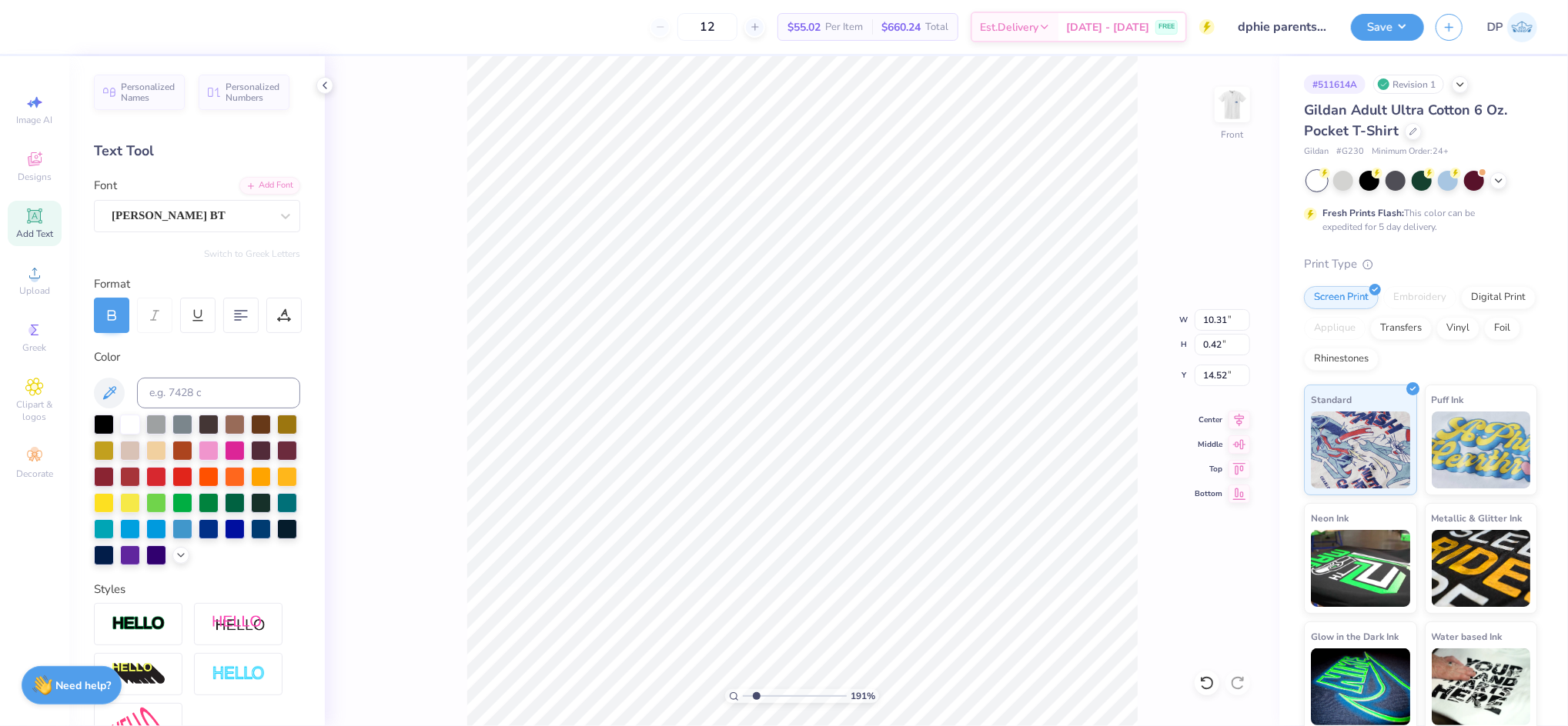
type input "14.48"
type input "10.29"
type input "0.45"
type input "16.74"
type input "7.69"
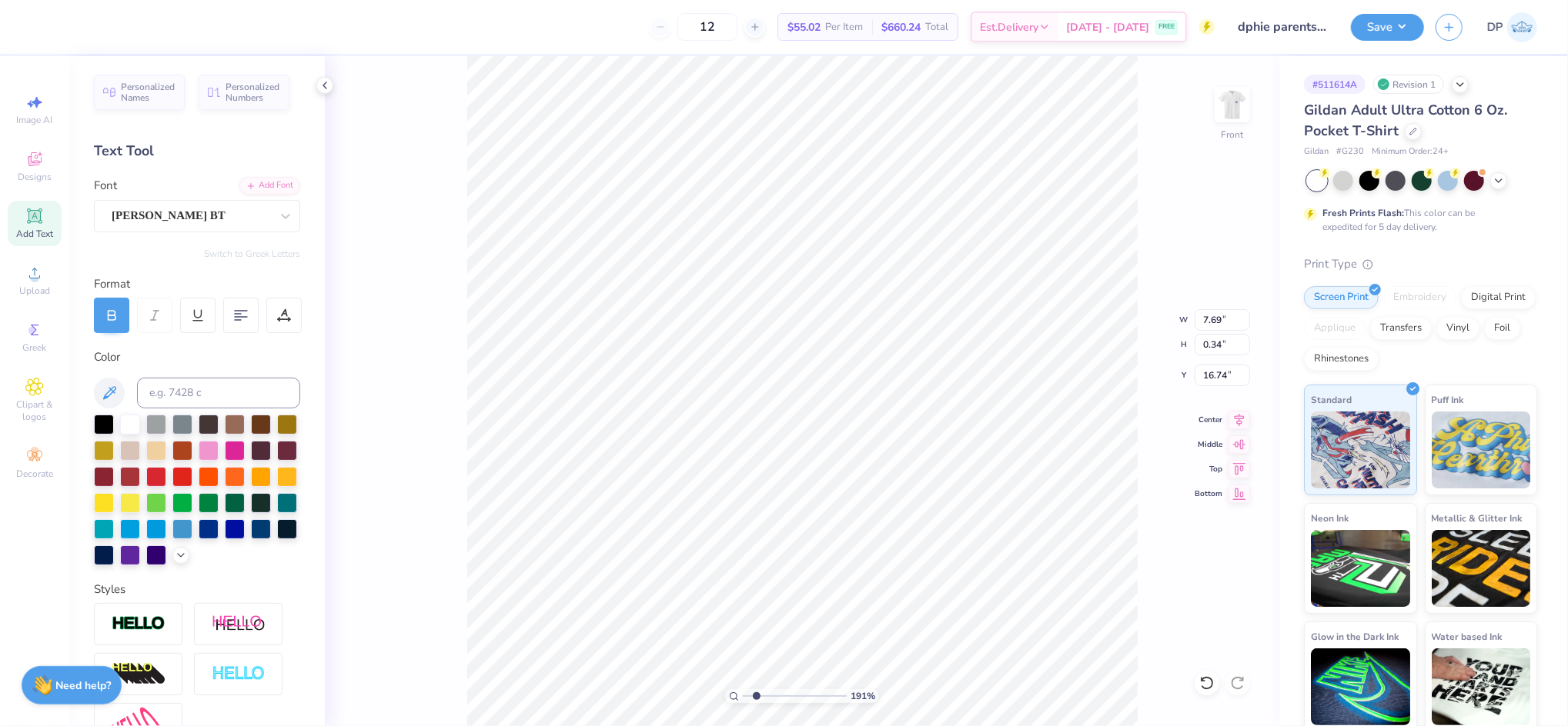
type input "0.34"
paste textarea "PARENTS WEEKEND"
type textarea "PARENTS WEEKEND"
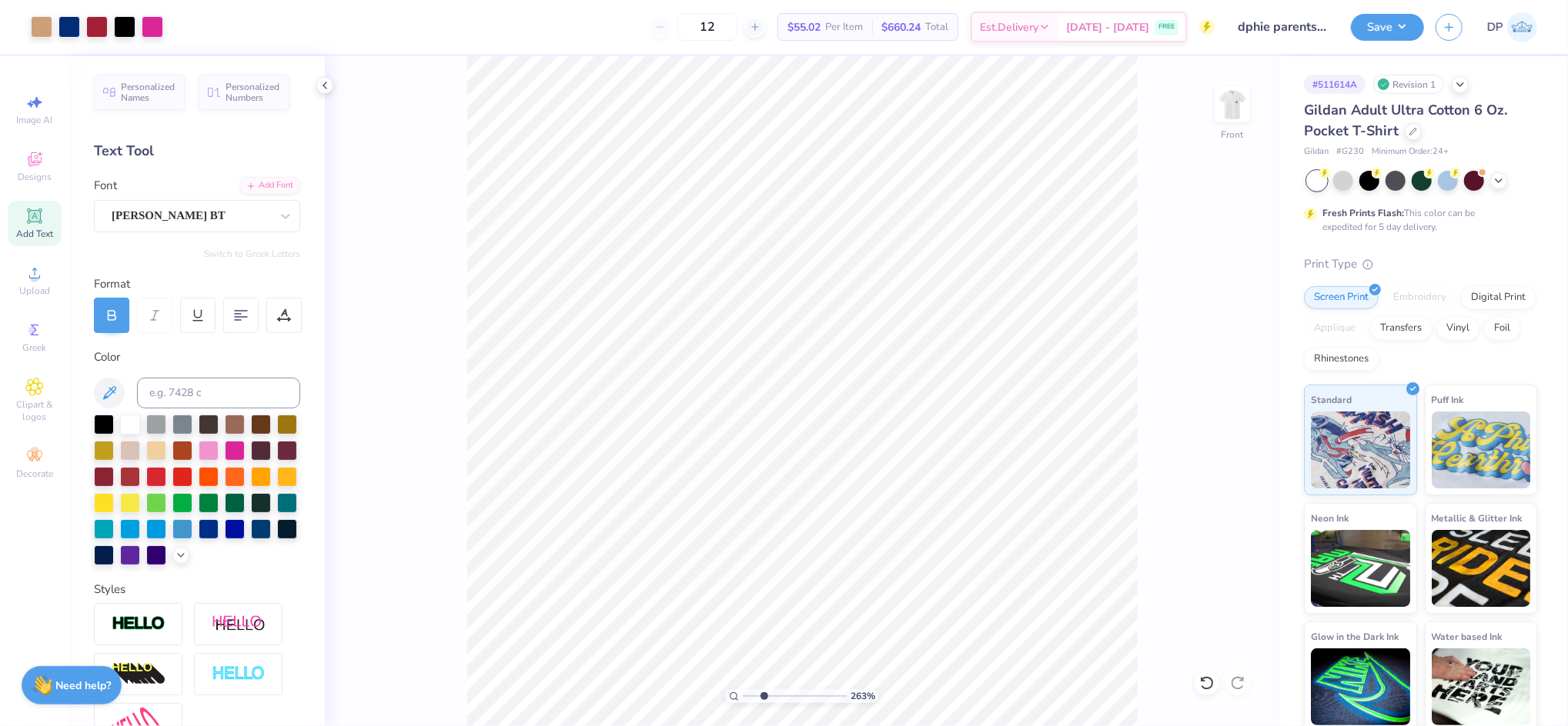
drag, startPoint x: 755, startPoint y: 692, endPoint x: 763, endPoint y: 695, distance: 8.5
type input "2.63"
click at [763, 695] on input "range" at bounding box center [794, 695] width 104 height 14
type input "15.12"
type input "5.02"
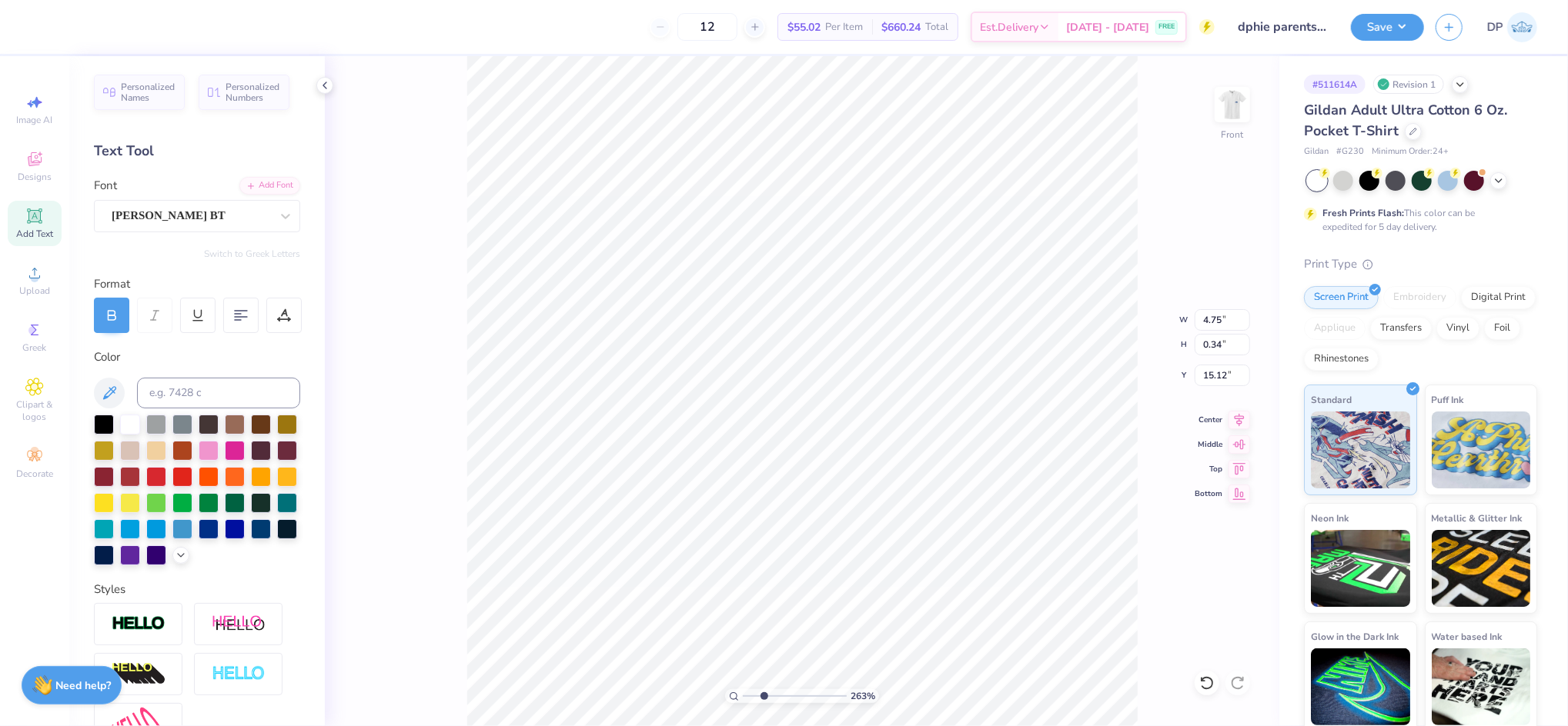
type input "0.36"
click at [283, 316] on icon at bounding box center [283, 315] width 14 height 14
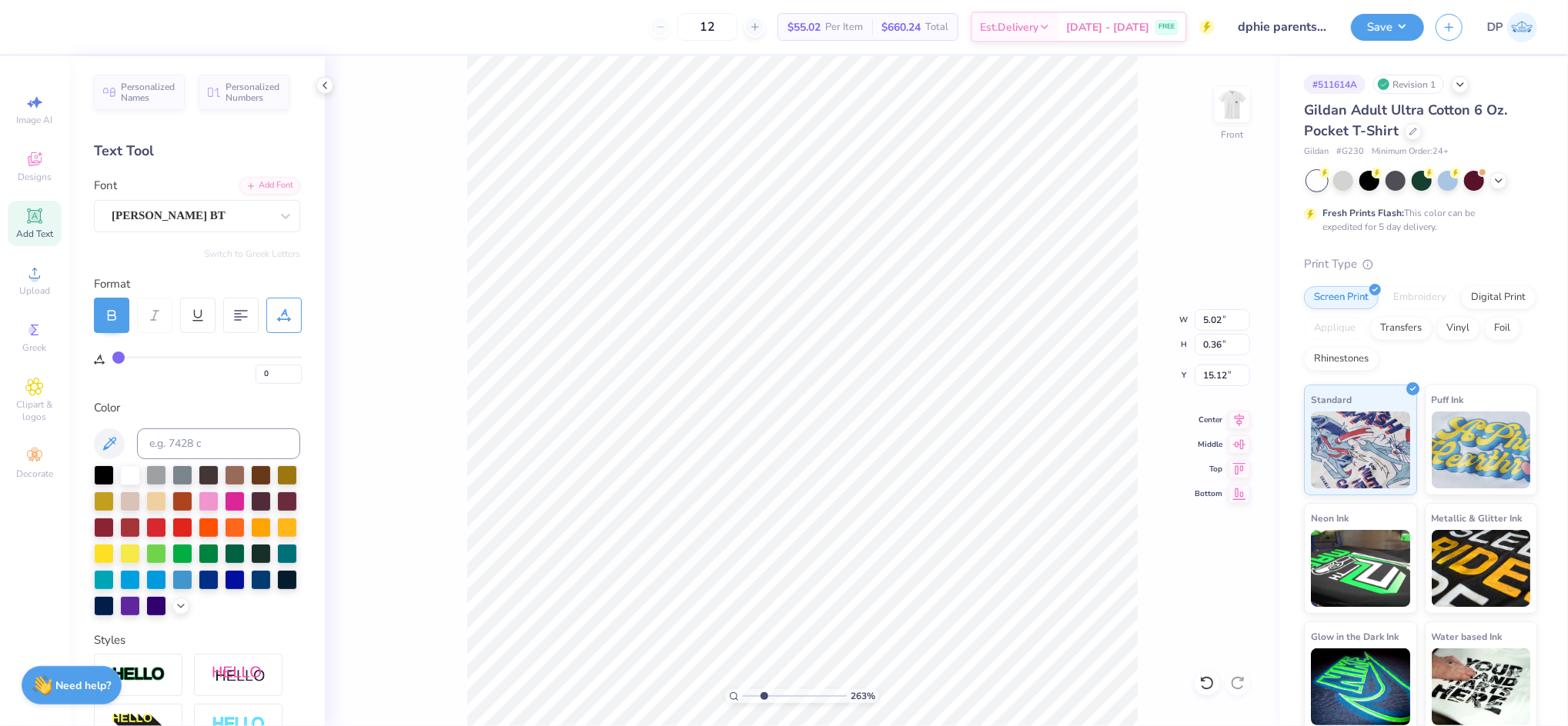
type input "18"
click at [151, 356] on input "range" at bounding box center [207, 357] width 189 height 2
type input "6.21"
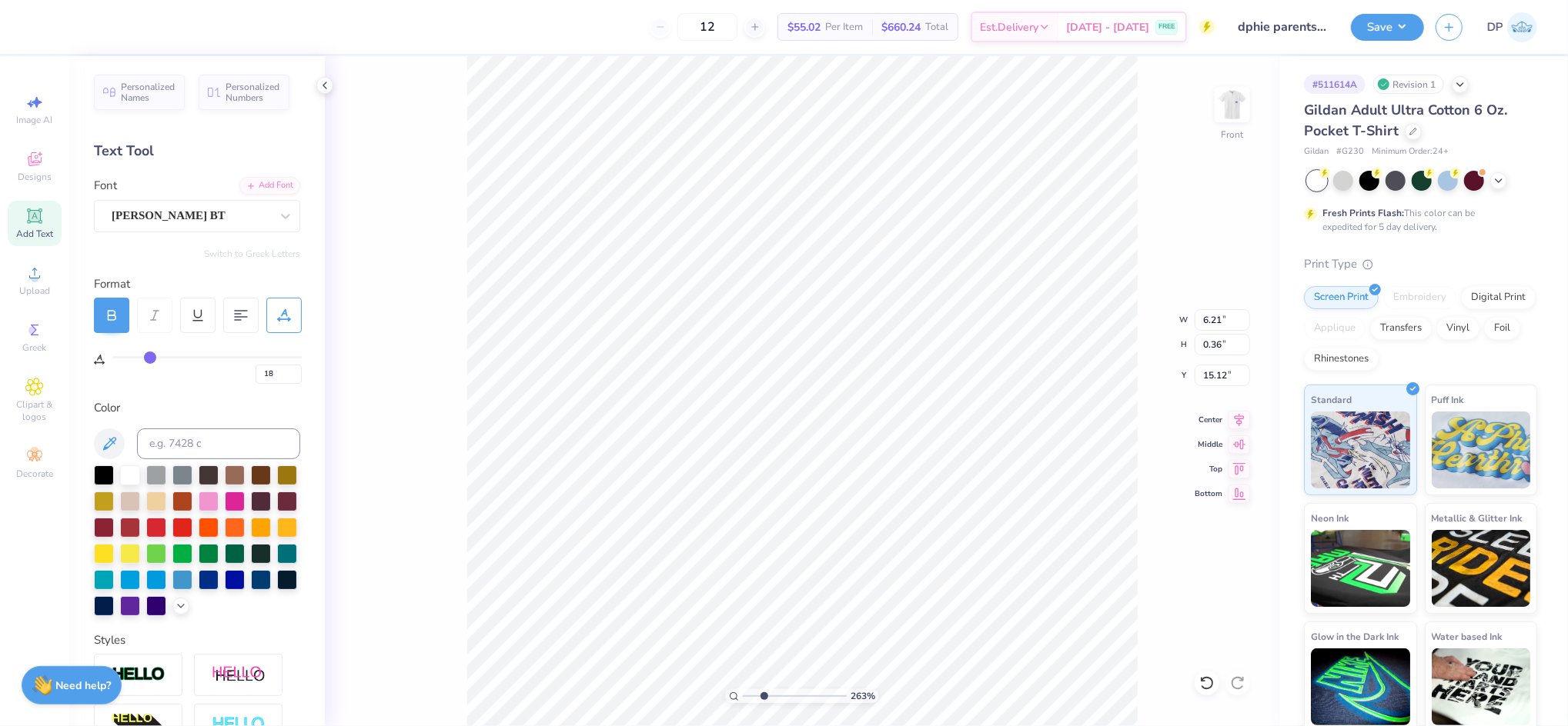
type input "15.10"
type input "6.33"
drag, startPoint x: 766, startPoint y: 699, endPoint x: 753, endPoint y: 699, distance: 13.0
type input "1.59"
click at [753, 699] on input "range" at bounding box center [794, 695] width 104 height 14
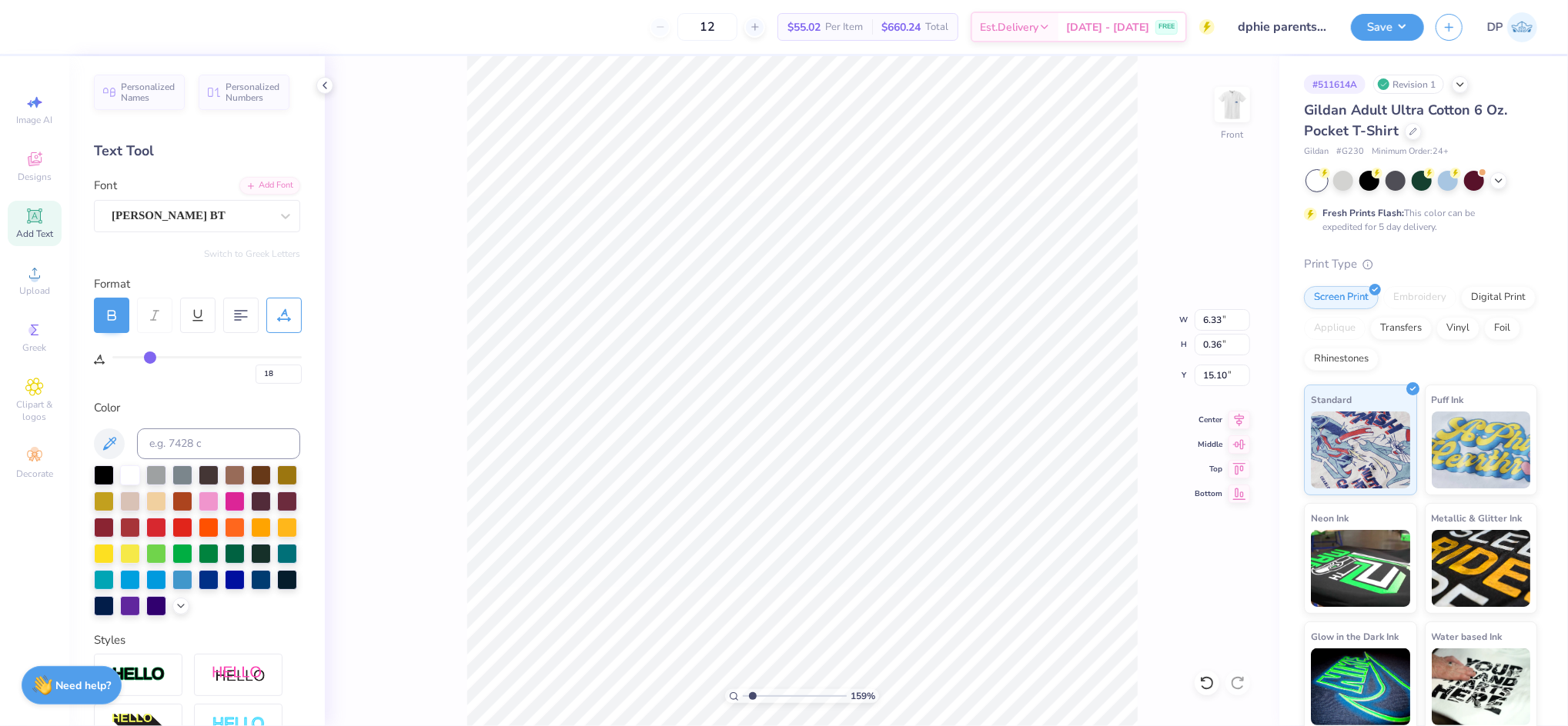
type input "10.29"
type input "0.99"
type input "14.48"
click at [933, 439] on li "Ungroup" at bounding box center [954, 439] width 121 height 30
click at [838, 542] on li "Group" at bounding box center [847, 542] width 121 height 30
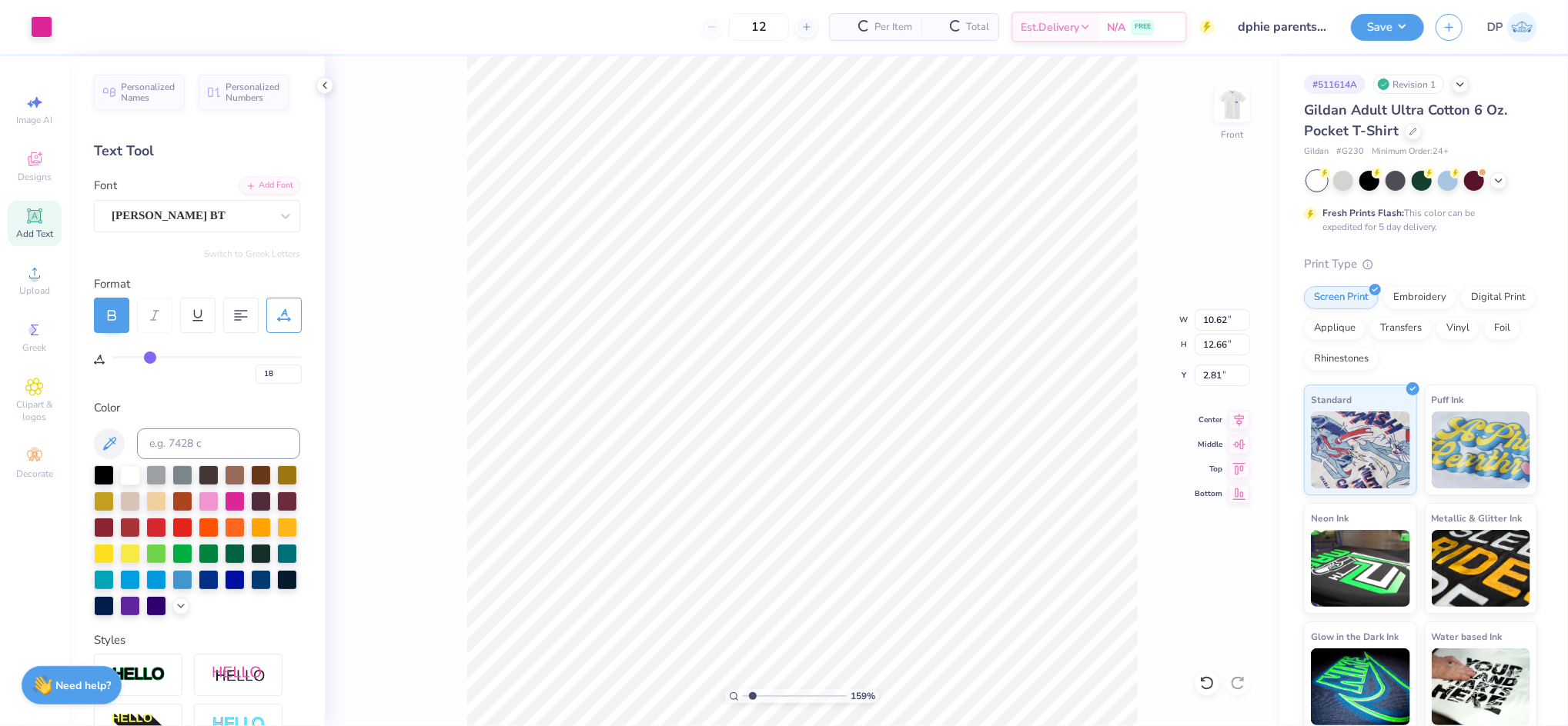
type input "10.62"
type input "12.66"
type input "2.81"
click at [45, 31] on div at bounding box center [41, 25] width 22 height 22
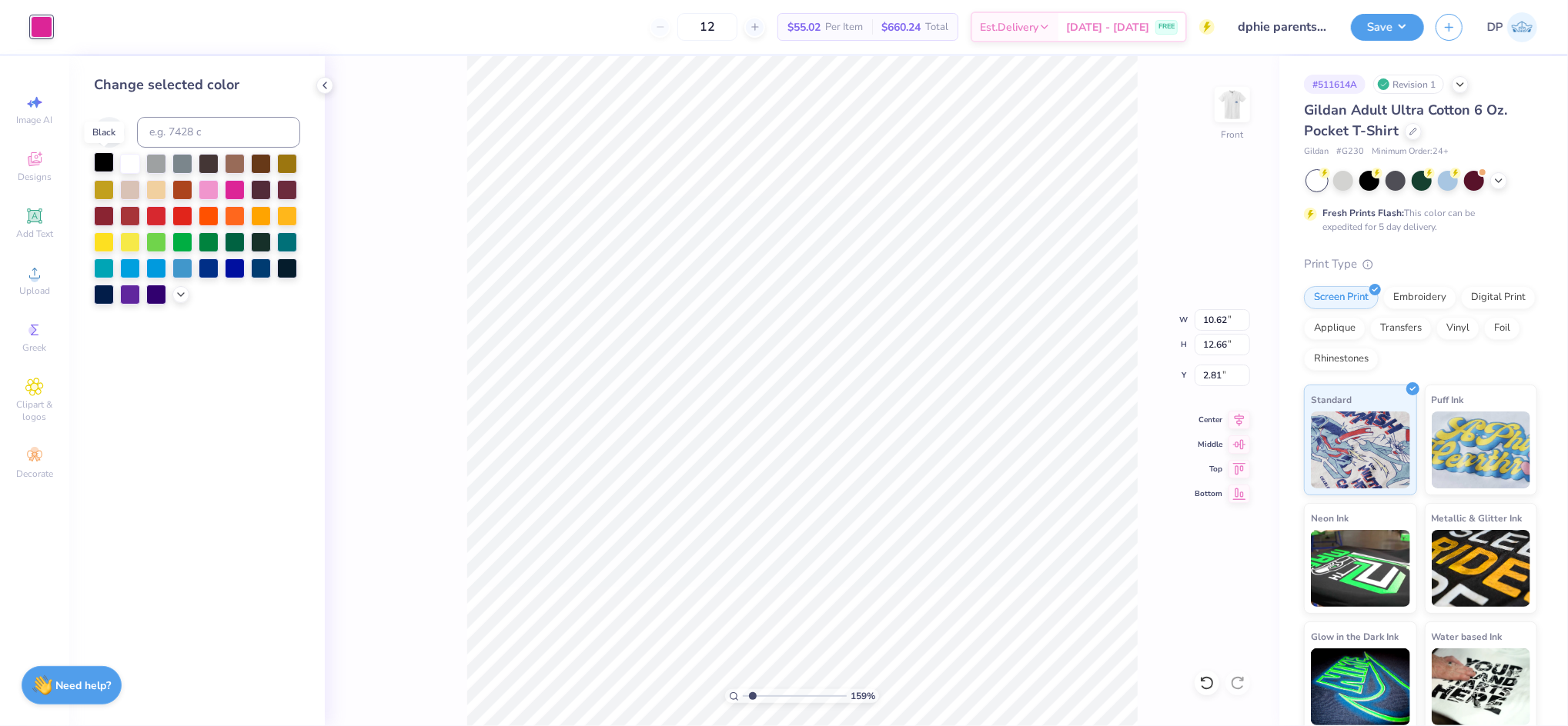
click at [103, 161] on div at bounding box center [104, 162] width 20 height 20
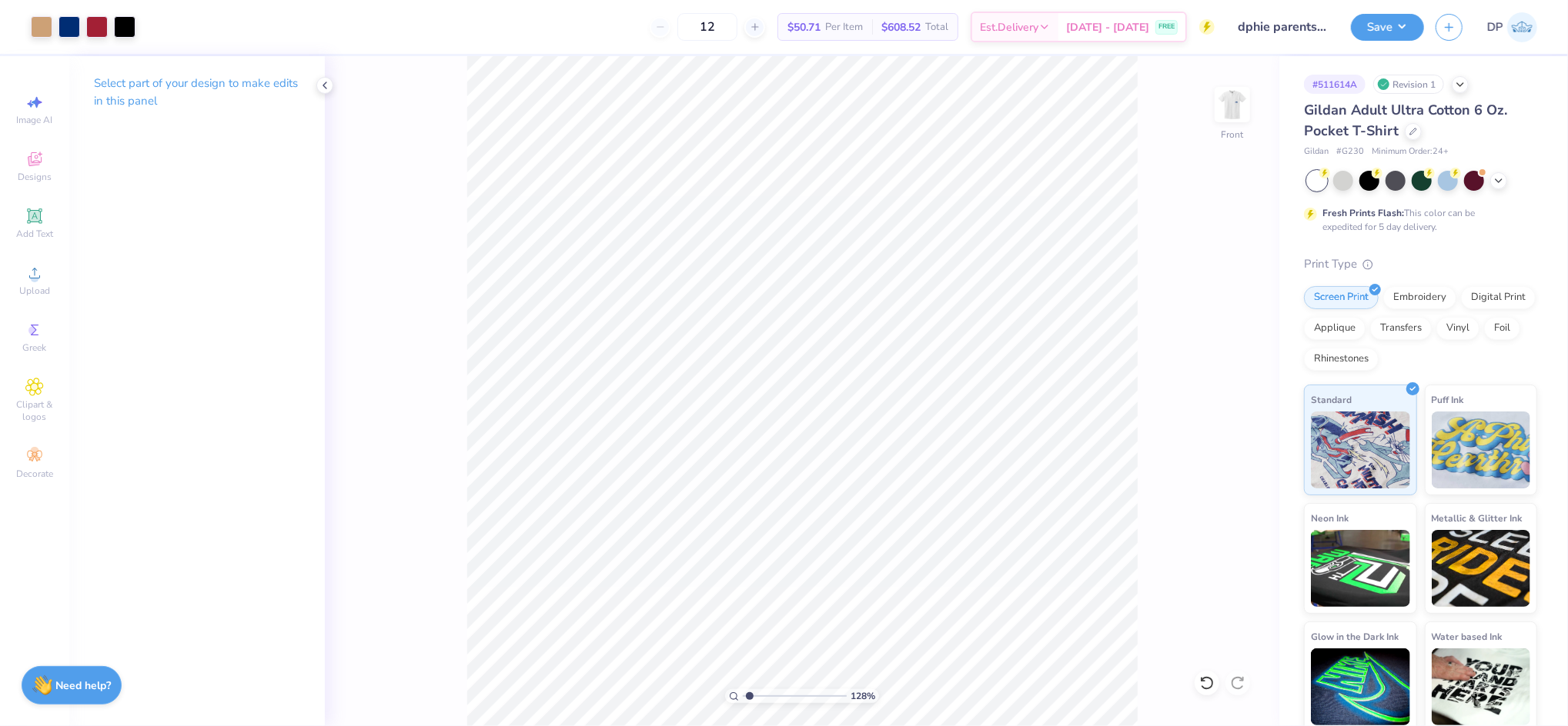
type input "1.28"
click at [749, 699] on input "range" at bounding box center [794, 695] width 104 height 14
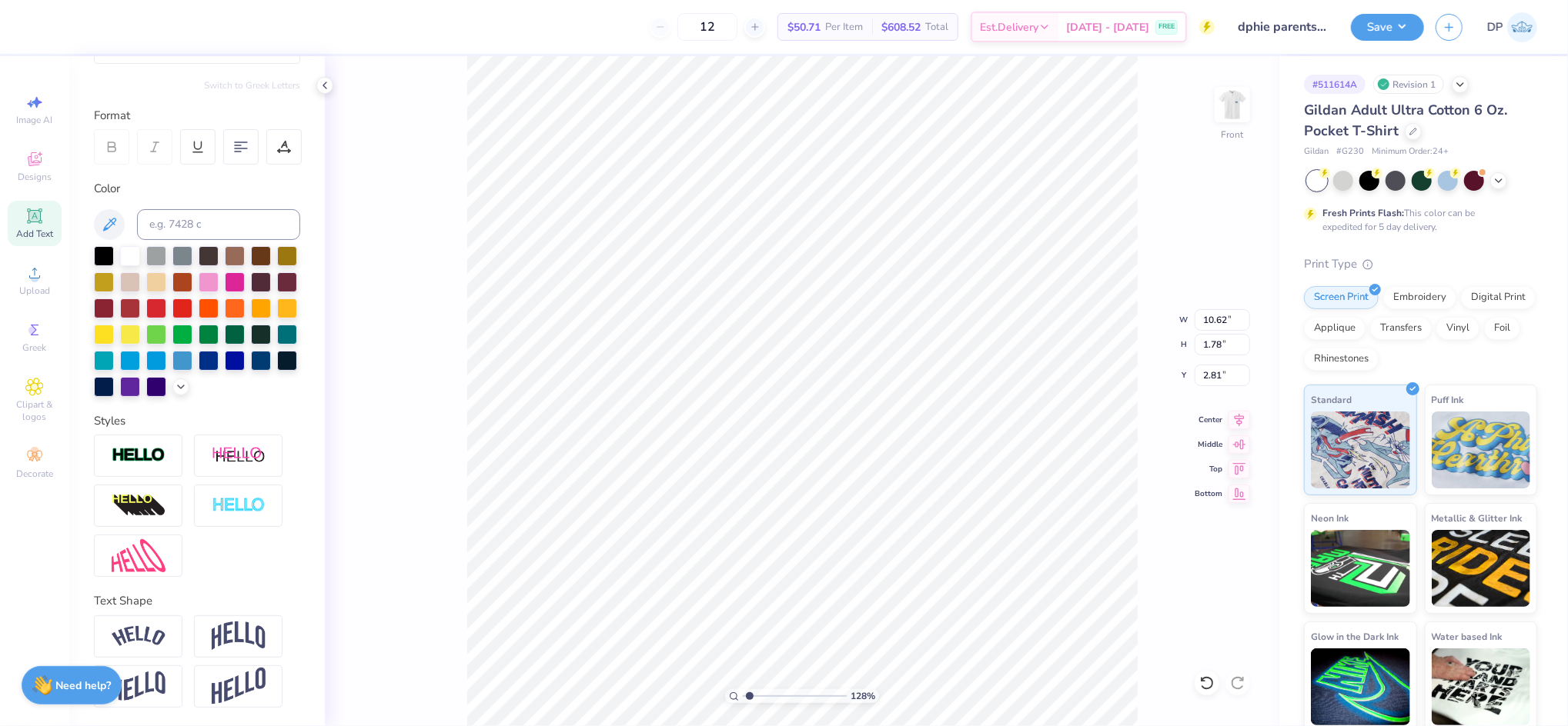
scroll to position [194, 0]
click at [202, 209] on input at bounding box center [218, 225] width 163 height 31
type input "288"
type input "10.29"
type input "0.45"
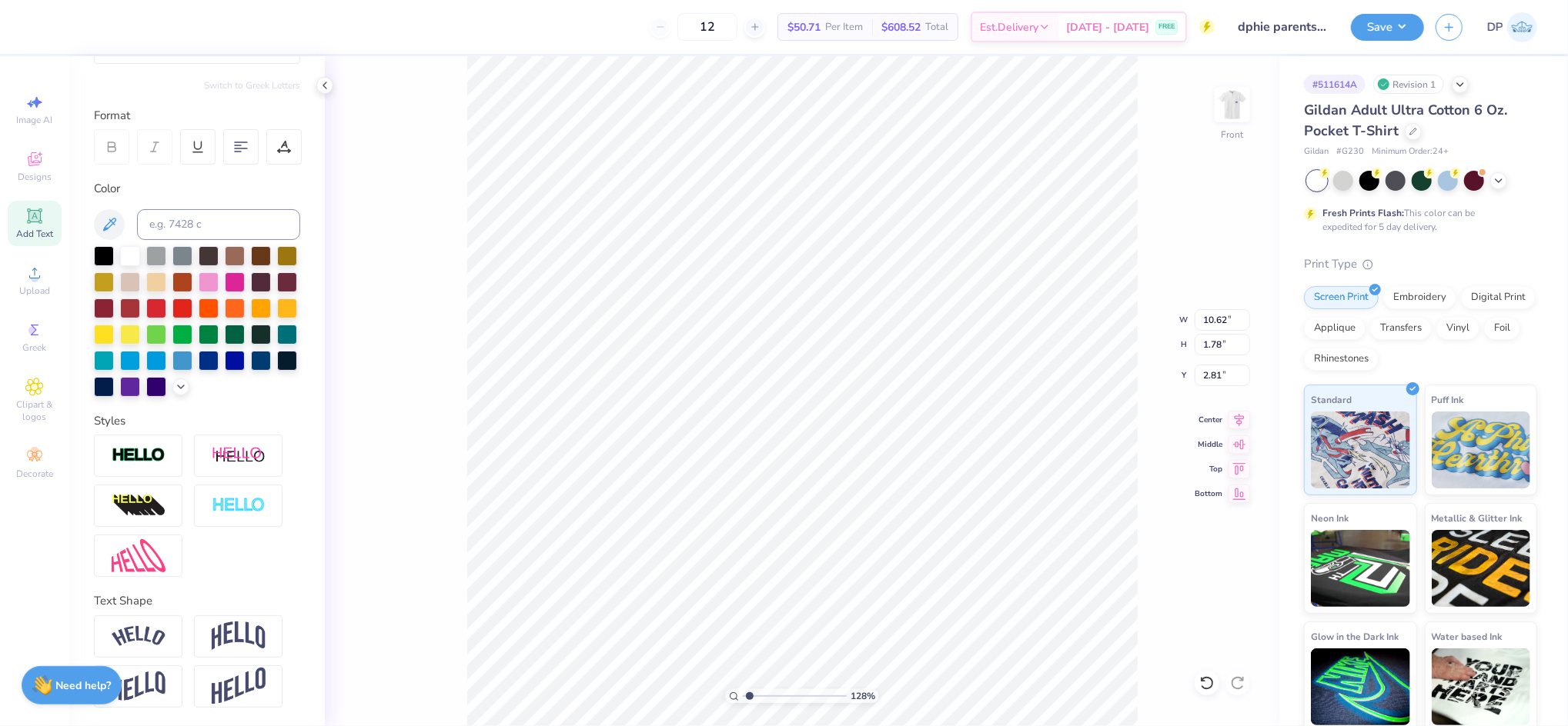
type input "14.48"
click at [217, 209] on input at bounding box center [218, 225] width 163 height 31
type input "288"
click at [207, 209] on input at bounding box center [218, 225] width 163 height 31
type input "288"
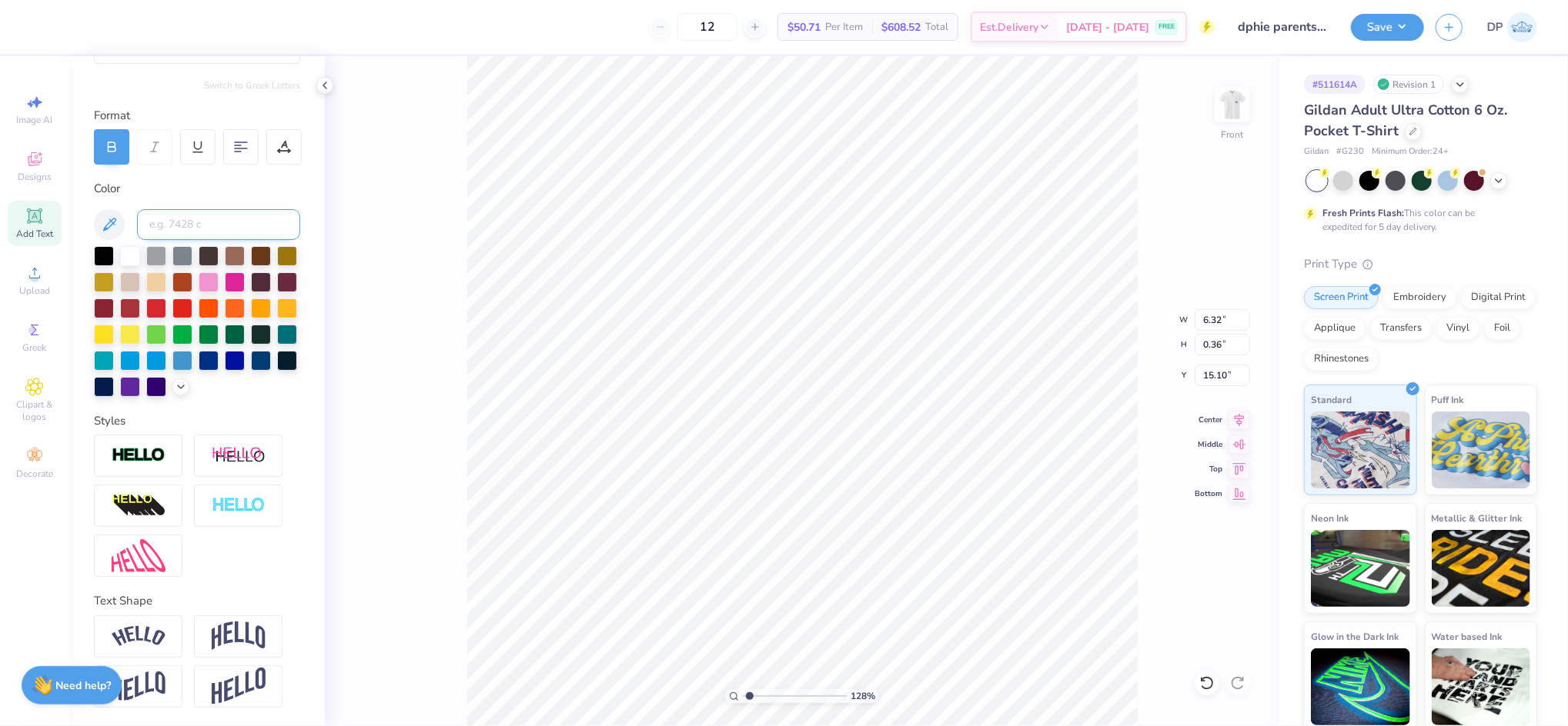
type input "6.32"
drag, startPoint x: 753, startPoint y: 696, endPoint x: 762, endPoint y: 691, distance: 10.3
type input "2.55"
click at [762, 692] on input "range" at bounding box center [794, 695] width 104 height 14
click at [944, 582] on li "Ungroup" at bounding box center [974, 586] width 121 height 30
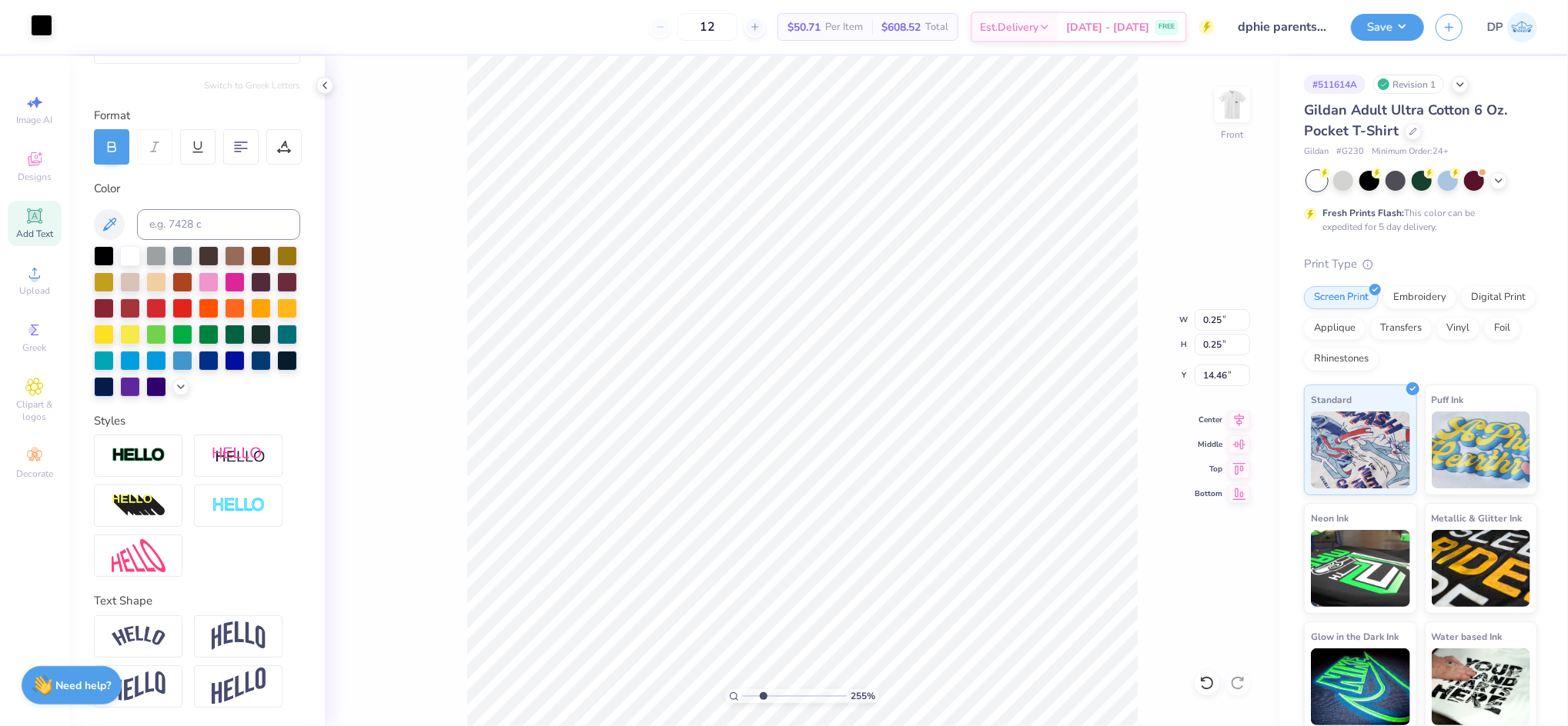
drag, startPoint x: 46, startPoint y: 27, endPoint x: 50, endPoint y: 38, distance: 11.7
click at [46, 26] on div at bounding box center [41, 25] width 22 height 22
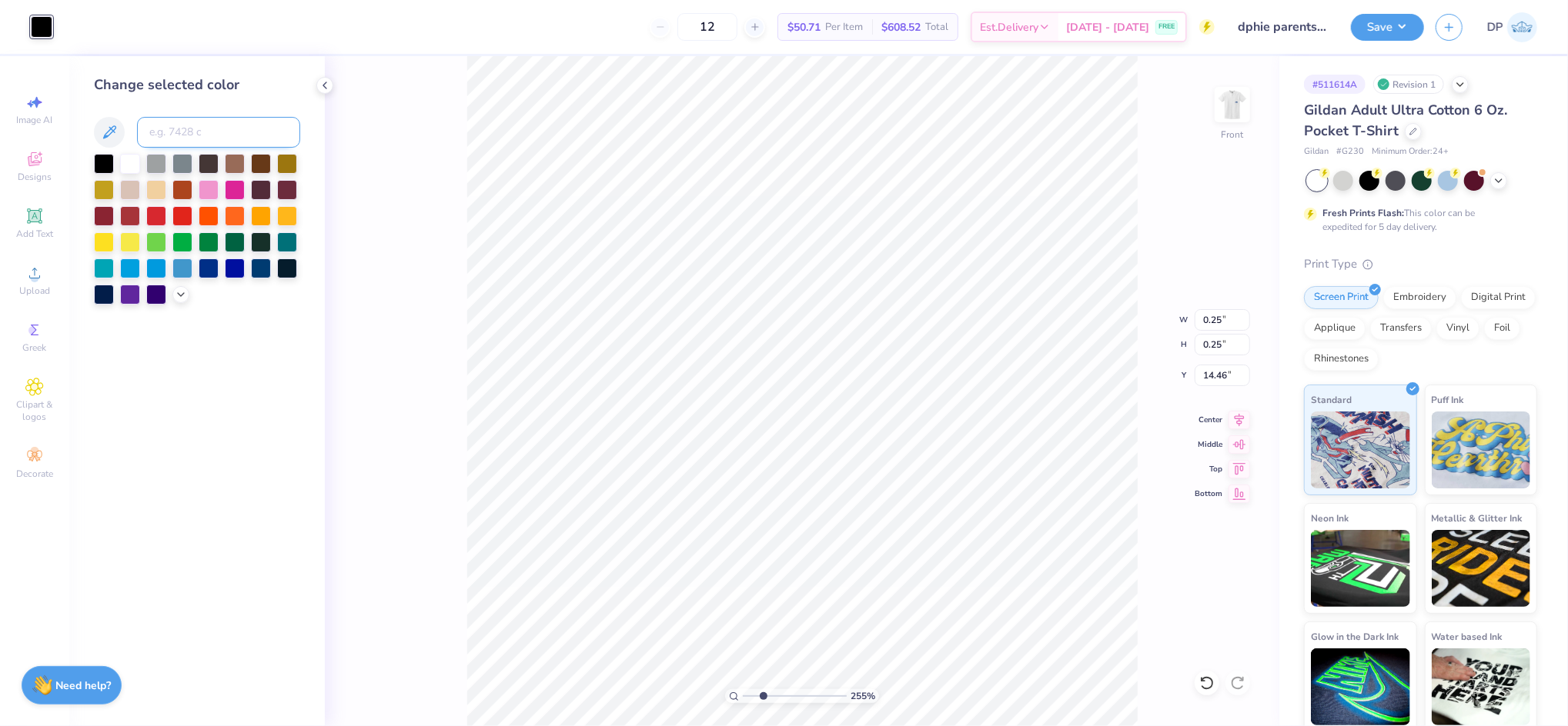
click at [174, 130] on input at bounding box center [218, 132] width 163 height 31
type input "288"
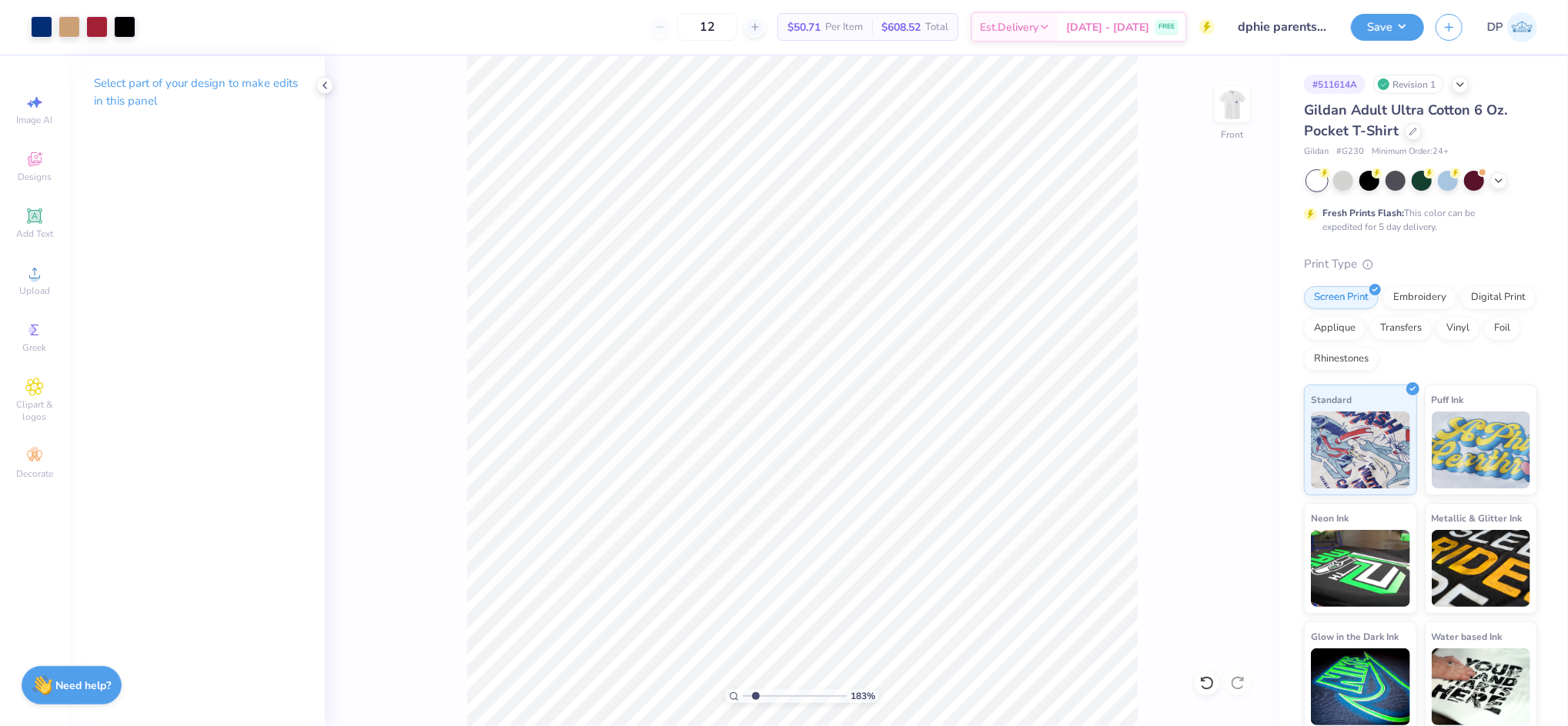
type input "1.67"
click at [754, 696] on input "range" at bounding box center [794, 695] width 104 height 14
click at [943, 555] on li "Group" at bounding box center [962, 556] width 121 height 30
type input "10.62"
type input "12.66"
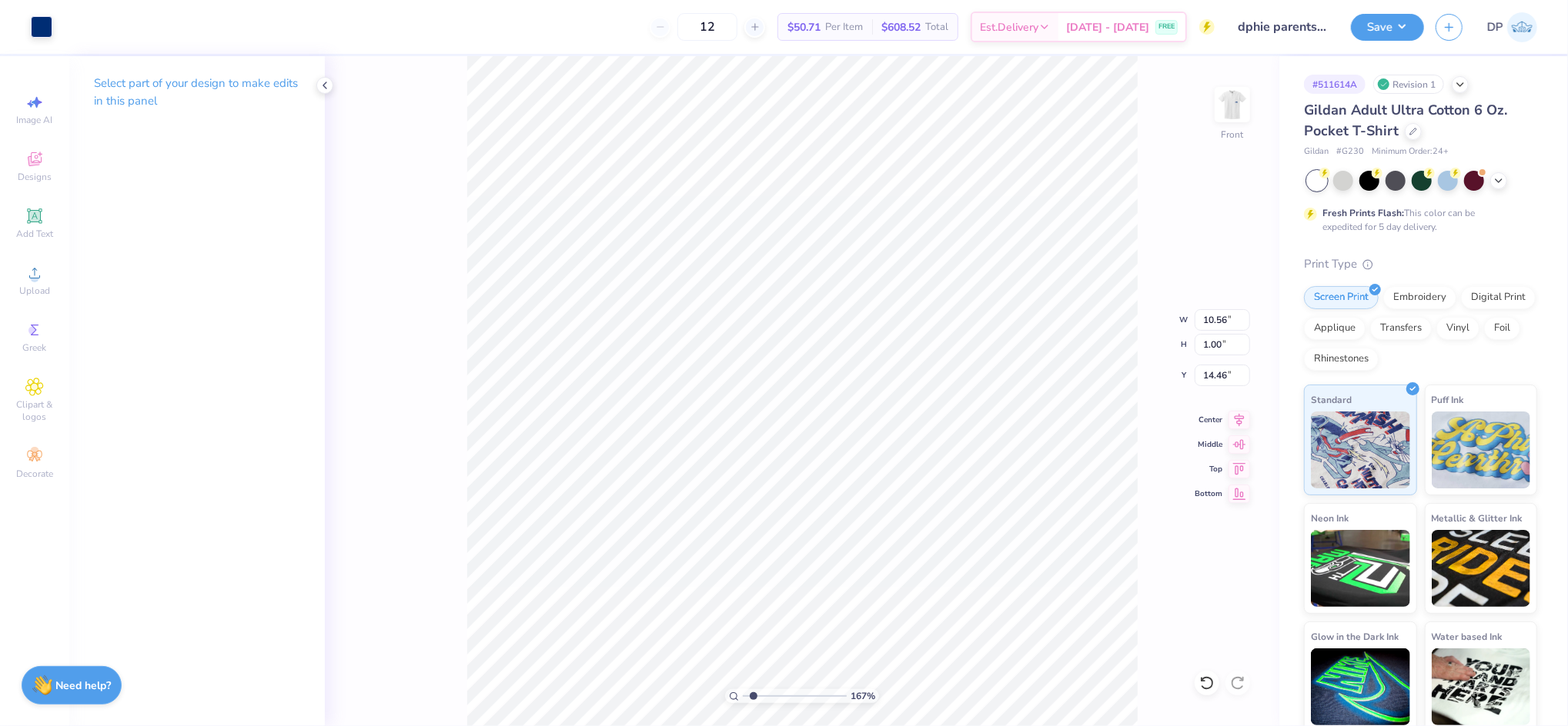
type input "2.81"
click at [957, 552] on li "Group" at bounding box center [962, 556] width 121 height 30
type input "10.62"
type input "12.66"
type input "2.81"
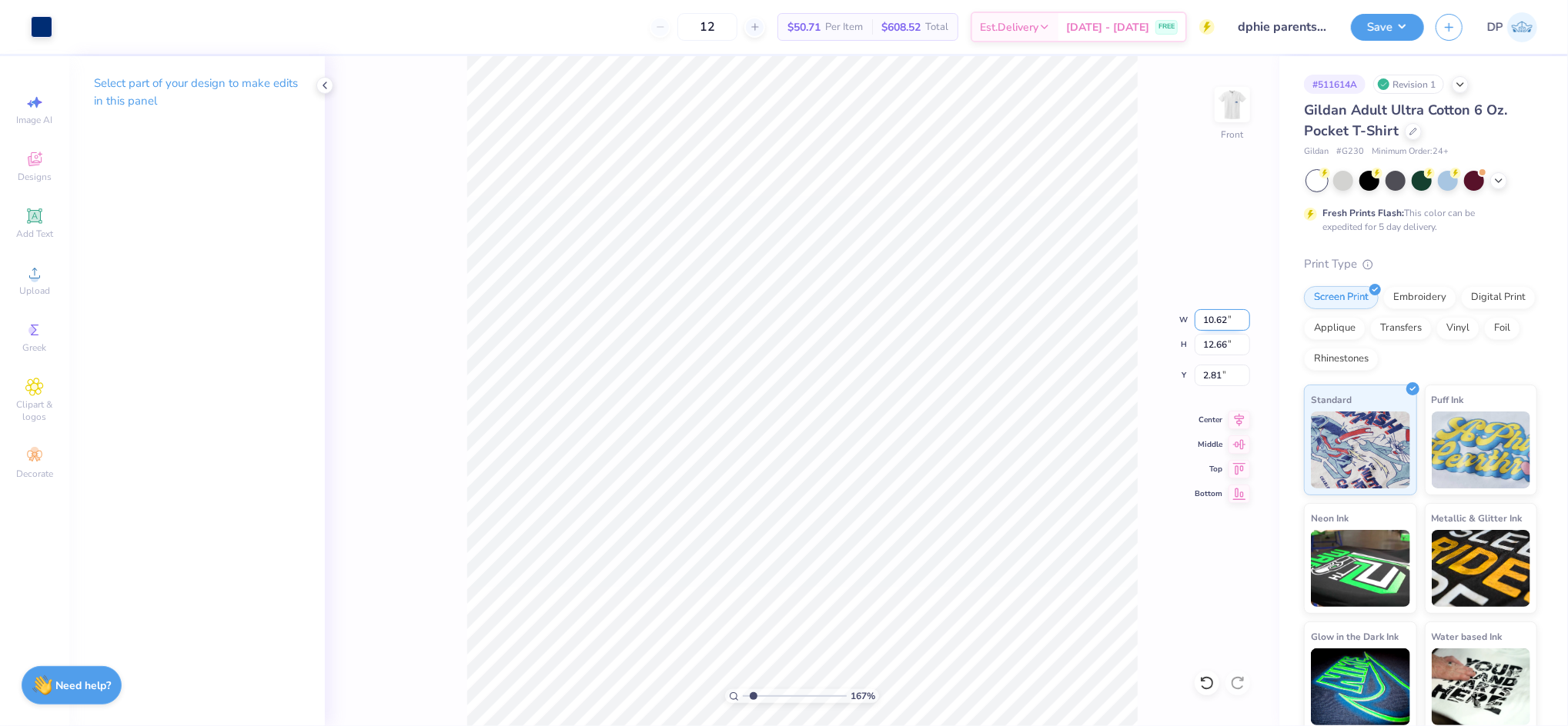
click at [1212, 315] on input "10.62" at bounding box center [1222, 320] width 56 height 22
type input "11.00"
type input "13.11"
type input "2.59"
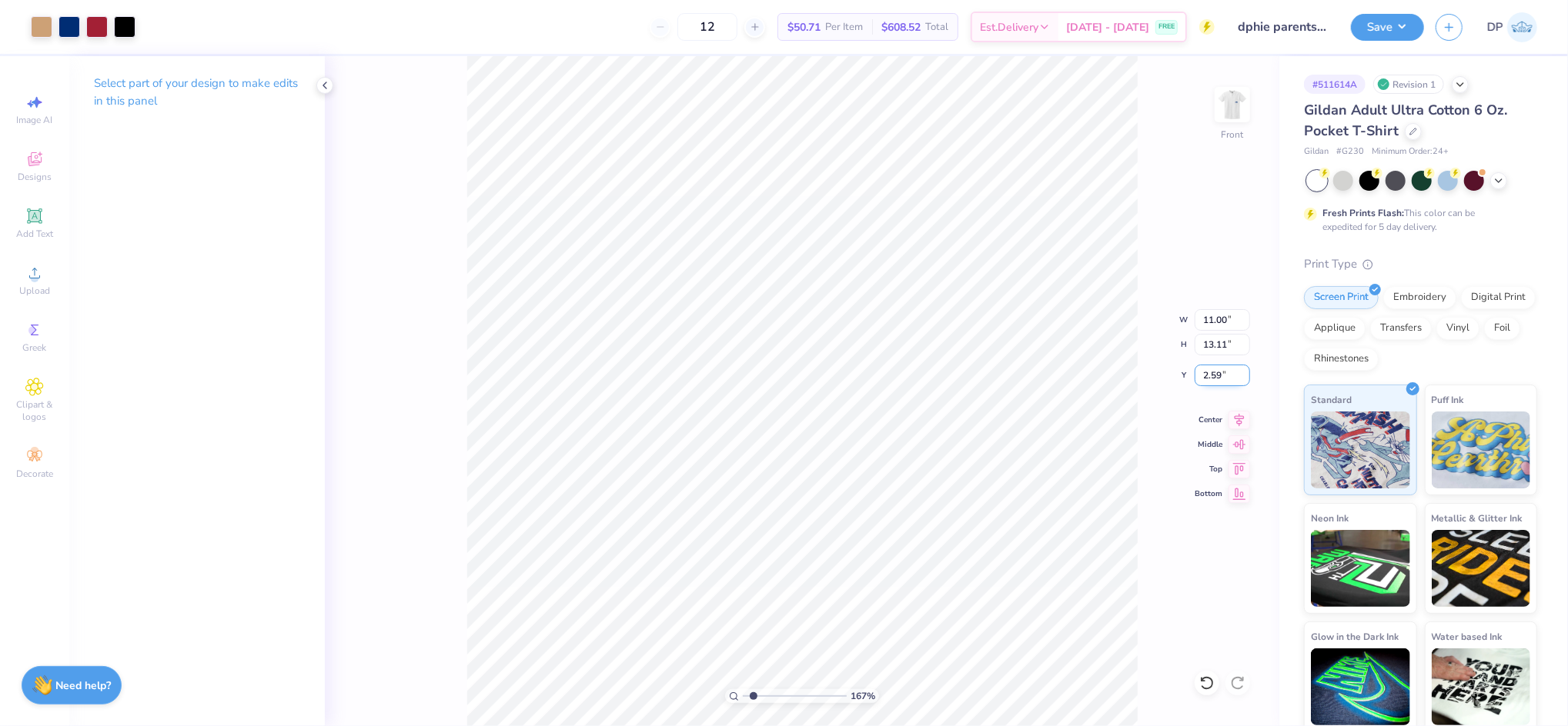
click at [1214, 369] on input "2.59" at bounding box center [1222, 375] width 56 height 22
type input "3.00"
click at [1102, 307] on div "167 % Front W 11.00 11.00 " H 13.11 13.11 " Y 3.00 3.00 " Center Middle Top Bot…" at bounding box center [801, 391] width 954 height 670
type input "1.04"
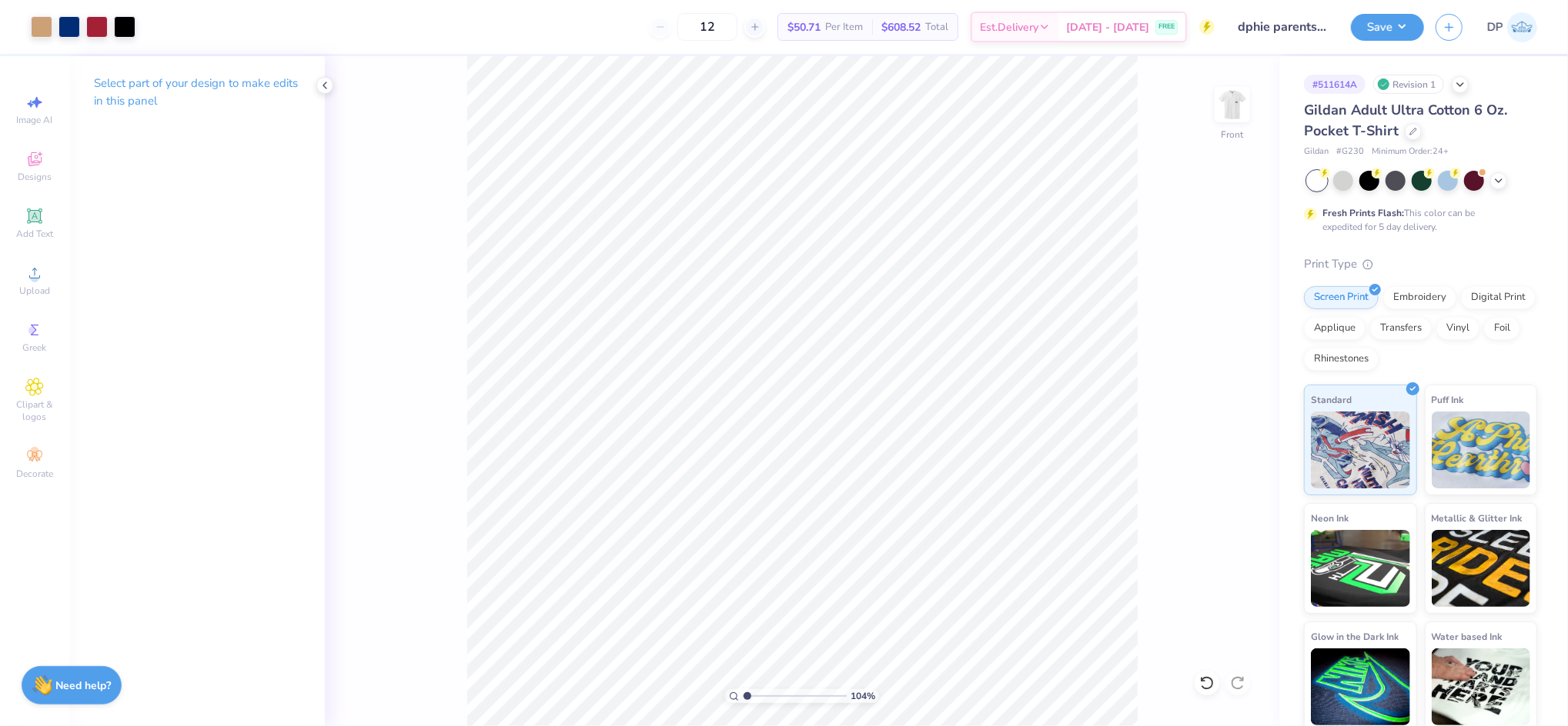
click at [747, 700] on input "range" at bounding box center [794, 695] width 104 height 14
click at [1252, 103] on img at bounding box center [1232, 105] width 61 height 61
click at [1219, 103] on img at bounding box center [1232, 105] width 61 height 61
click at [1375, 33] on button "Save" at bounding box center [1387, 24] width 73 height 27
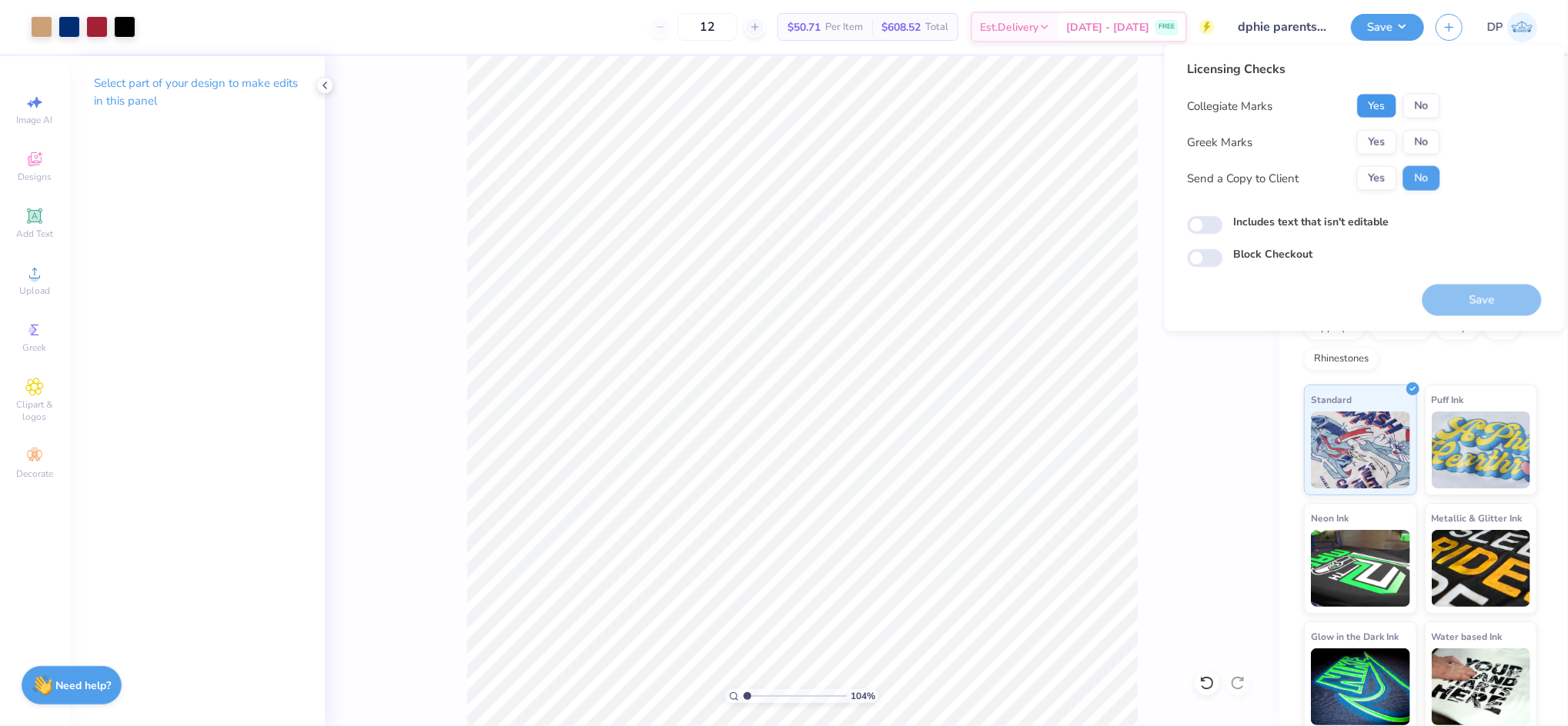
click at [1380, 105] on button "Yes" at bounding box center [1377, 106] width 40 height 25
click at [1370, 139] on button "Yes" at bounding box center [1377, 142] width 40 height 25
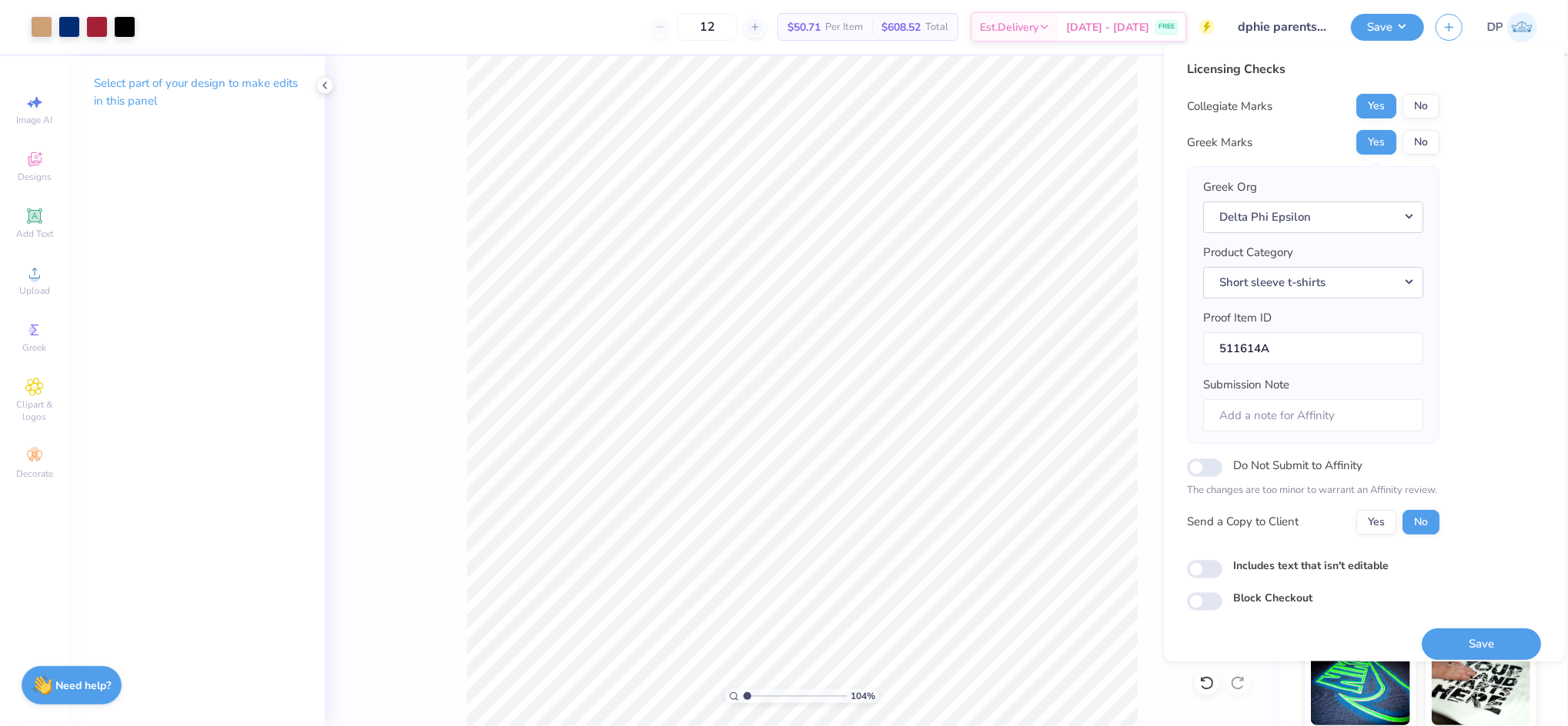
click at [1276, 570] on label "Includes text that isn't editable" at bounding box center [1311, 565] width 155 height 16
click at [1223, 570] on input "Includes text that isn't editable" at bounding box center [1206, 568] width 35 height 19
checkbox input "true"
click at [1363, 518] on button "Yes" at bounding box center [1377, 522] width 40 height 25
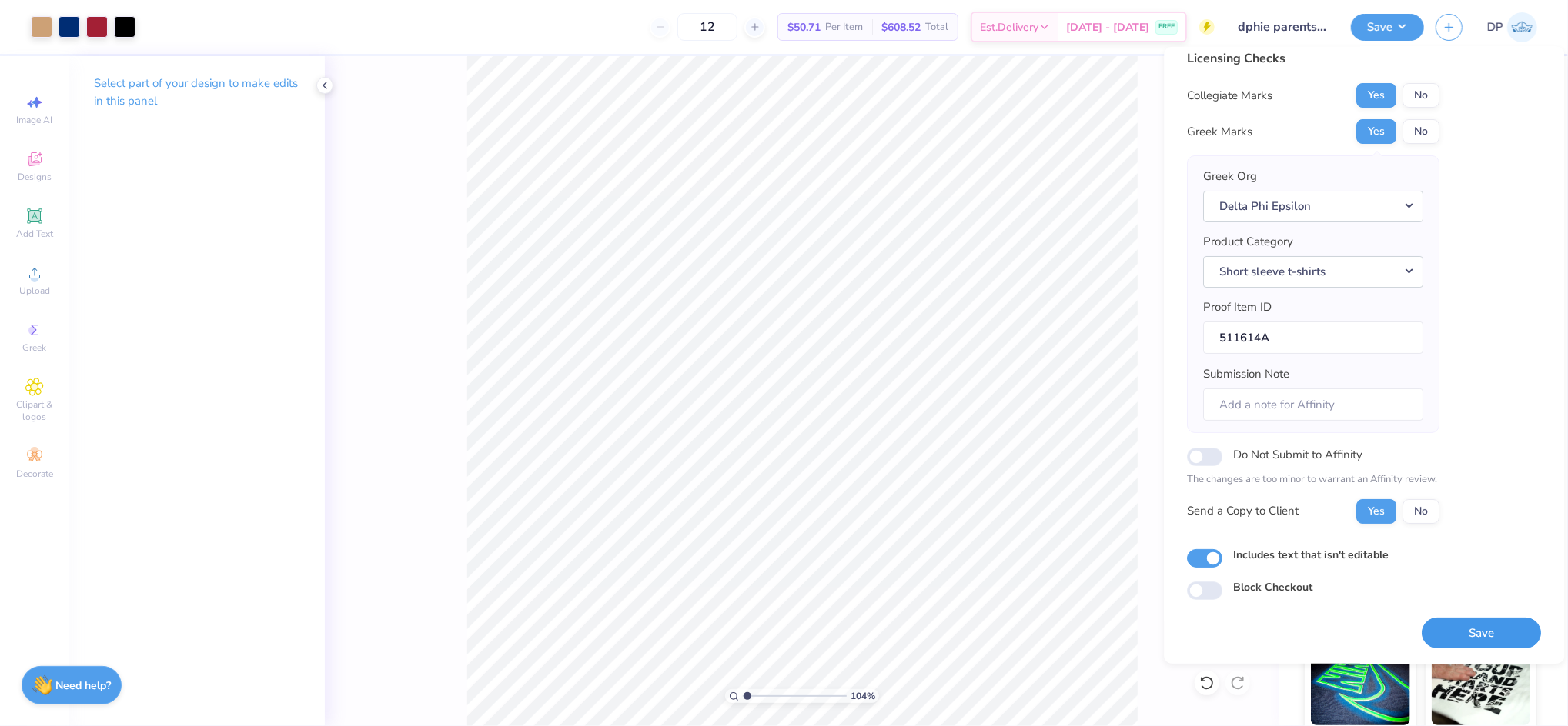
click at [1436, 633] on button "Save" at bounding box center [1482, 632] width 119 height 31
